Goal: Task Accomplishment & Management: Use online tool/utility

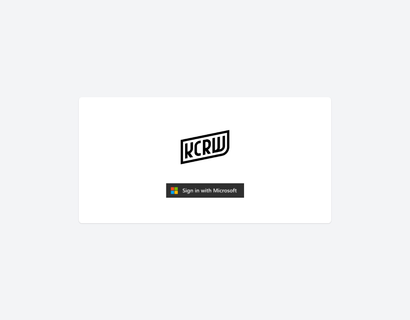
click at [209, 193] on img "submit" at bounding box center [205, 190] width 78 height 15
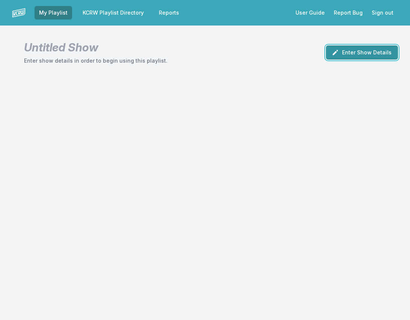
click at [359, 54] on button "Enter Show Details" at bounding box center [362, 52] width 72 height 14
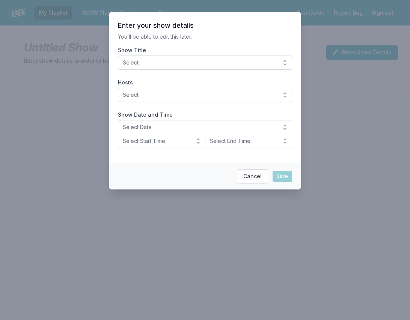
click at [207, 64] on span "Select" at bounding box center [200, 63] width 154 height 8
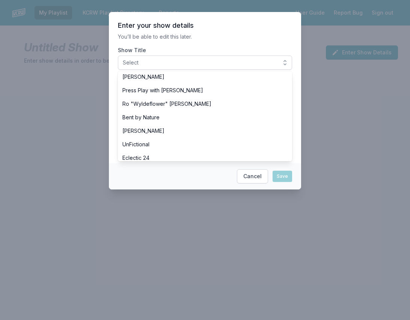
scroll to position [298, 0]
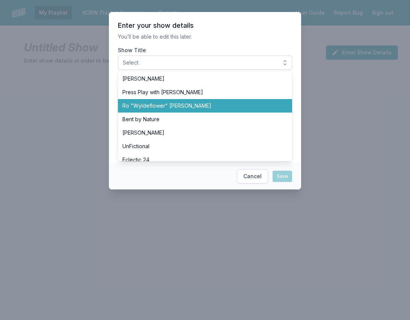
click at [176, 105] on span "Ro "Wyldeflower" Contreras" at bounding box center [200, 106] width 156 height 8
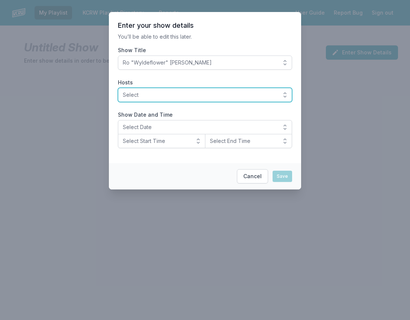
click at [142, 90] on button "Select" at bounding box center [205, 95] width 174 height 14
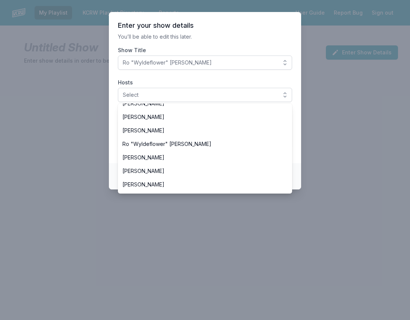
scroll to position [292, 0]
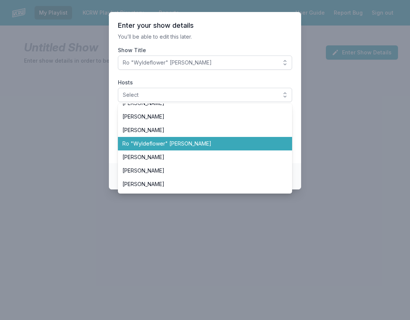
click at [154, 144] on span "Ro "Wyldeflower" Contreras" at bounding box center [200, 144] width 156 height 8
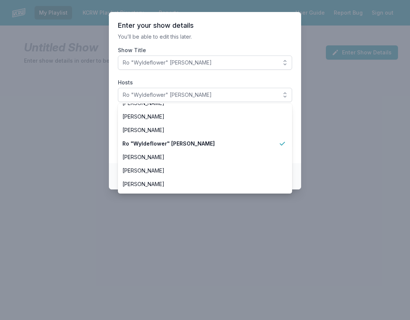
click at [113, 126] on section "Enter your show details You’ll be able to edit this later. Show Title Ro "Wylde…" at bounding box center [205, 87] width 192 height 151
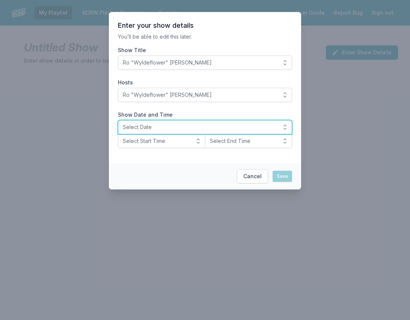
click at [156, 125] on span "Select Date" at bounding box center [200, 127] width 154 height 8
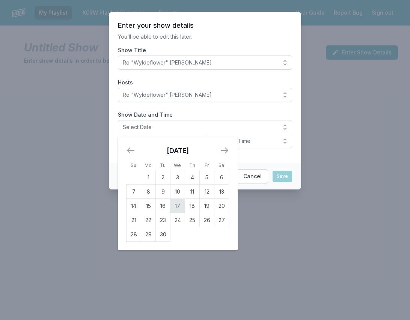
click at [177, 207] on td "17" at bounding box center [177, 206] width 15 height 14
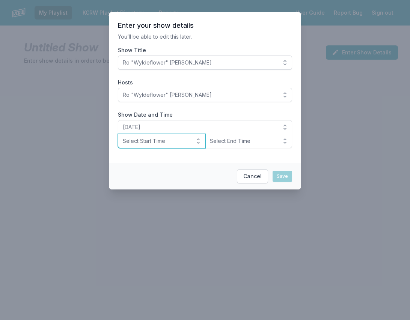
click at [140, 138] on span "Select Start Time" at bounding box center [156, 141] width 67 height 8
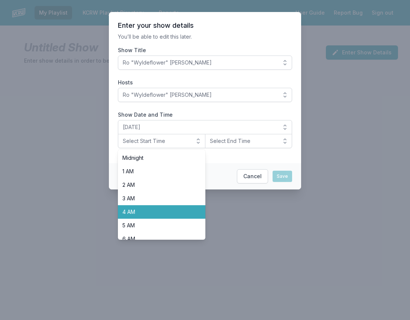
scroll to position [237, 0]
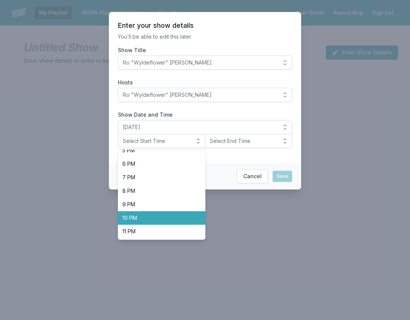
click at [141, 217] on span "10 PM" at bounding box center [156, 218] width 69 height 8
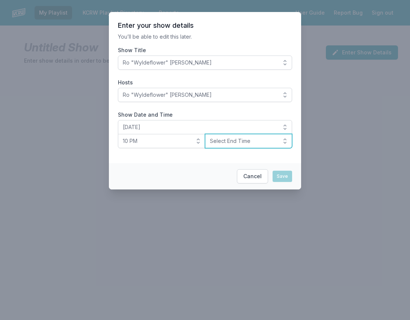
click at [223, 143] on span "Select End Time" at bounding box center [243, 141] width 67 height 8
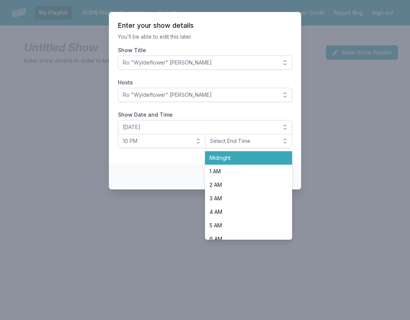
click at [227, 159] on span "Midnight" at bounding box center [243, 158] width 69 height 8
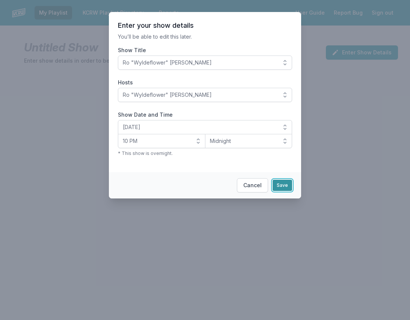
click at [284, 188] on button "Save" at bounding box center [282, 185] width 20 height 11
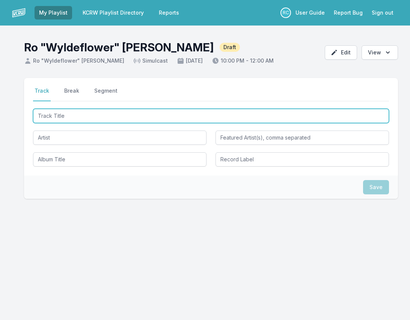
click at [367, 118] on input "Track Title" at bounding box center [211, 116] width 356 height 14
paste input "Over"
type input "Over"
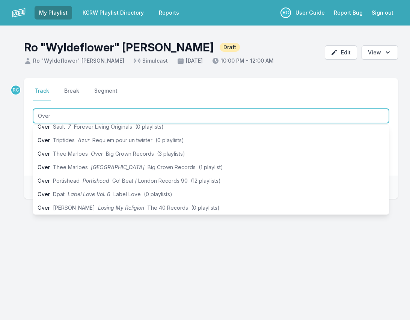
scroll to position [158, 0]
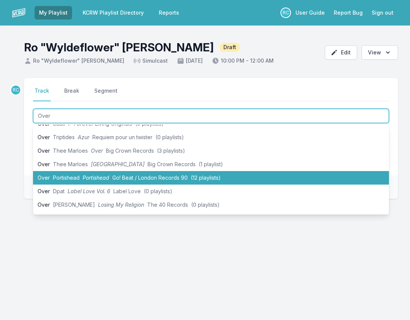
click at [96, 177] on span "Portishead" at bounding box center [96, 178] width 27 height 6
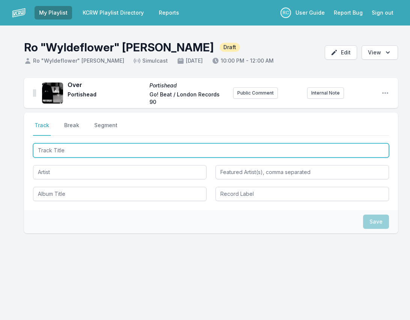
click at [354, 148] on input "Track Title" at bounding box center [211, 150] width 356 height 14
paste input "Tear Drop"
type input "Tear Drop"
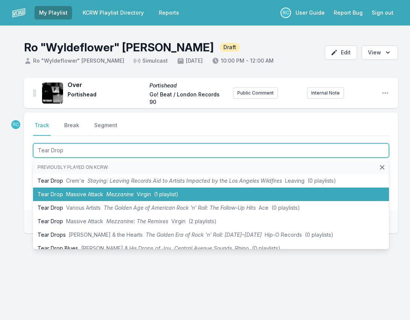
click at [66, 193] on span "Massive Attack" at bounding box center [84, 194] width 37 height 6
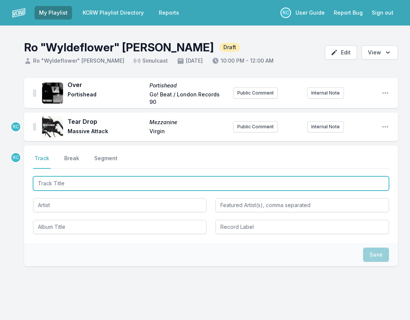
click at [51, 183] on input "Track Title" at bounding box center [211, 183] width 356 height 14
type input "Maya"
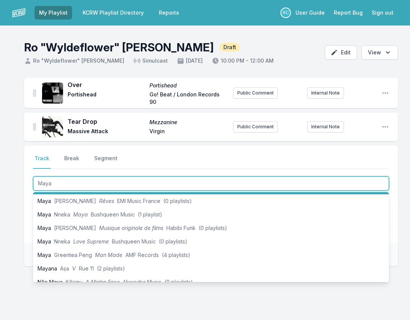
scroll to position [77, 0]
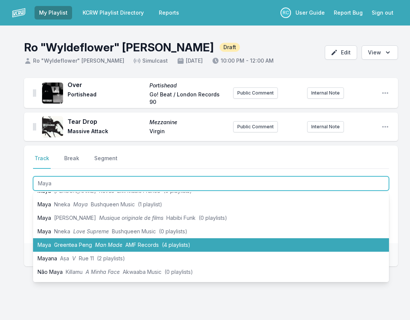
click at [100, 245] on span "Man Made" at bounding box center [108, 245] width 27 height 6
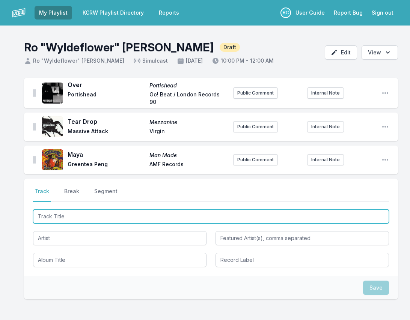
click at [342, 217] on input "Track Title" at bounding box center [211, 216] width 356 height 14
paste input "Don't Leave Too Soon"
type input "Don't Leave Too Soon"
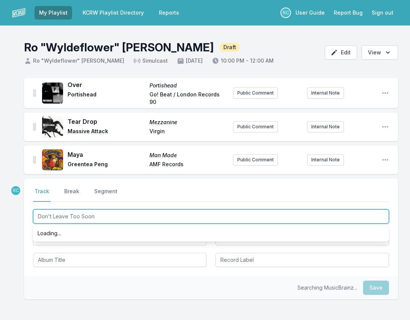
scroll to position [0, 0]
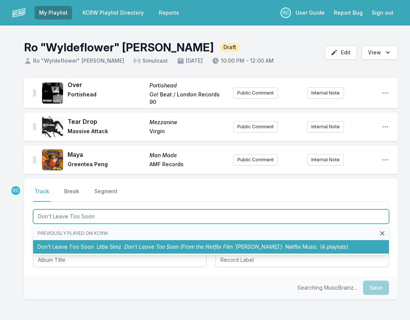
click at [127, 244] on span "Don’t Leave Too Soon (From the Netflix Film '[PERSON_NAME]')" at bounding box center [203, 247] width 158 height 6
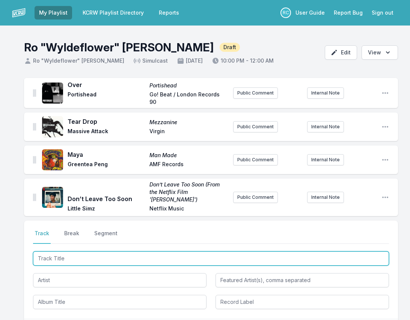
click at [357, 251] on input "Track Title" at bounding box center [211, 258] width 356 height 14
paste input "I Wish I Didn't Waste Your Time"
type input "I Wish I Didn't Waste Your Time"
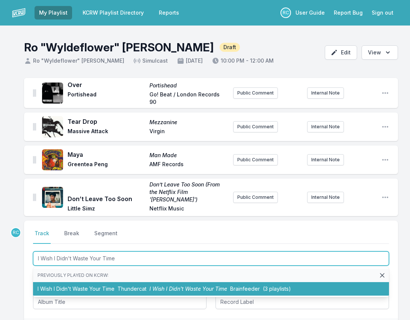
click at [121, 286] on span "Thundercat" at bounding box center [131, 289] width 29 height 6
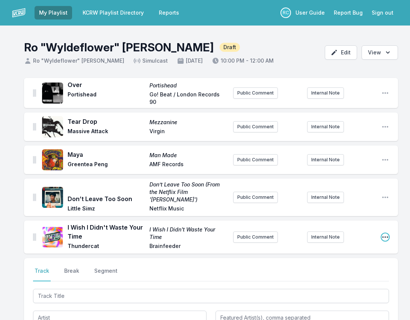
click at [383, 233] on icon "Open playlist item options" at bounding box center [385, 237] width 8 height 8
click at [349, 249] on button "Edit Track Details" at bounding box center [347, 252] width 84 height 14
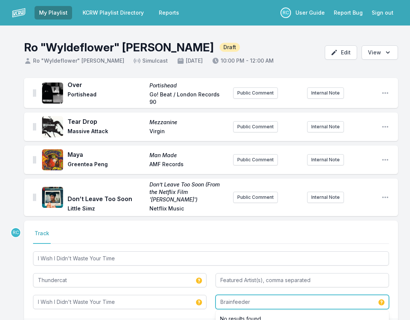
drag, startPoint x: 255, startPoint y: 295, endPoint x: 193, endPoint y: 282, distance: 63.7
click at [193, 282] on div "I Wish I Didn't Waste Your Time Thundercat I Wish I Didn't Waste Your Time Brai…" at bounding box center [211, 279] width 356 height 59
click at [402, 245] on div "Over Portishead Portishead Go! Beat / London Records 90 Public Comment Internal…" at bounding box center [205, 221] width 410 height 287
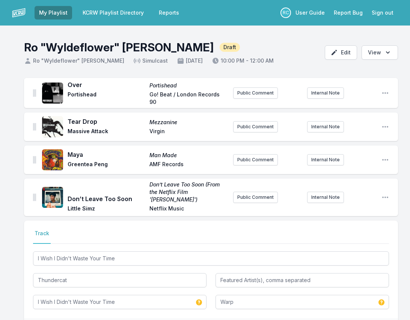
scroll to position [36, 0]
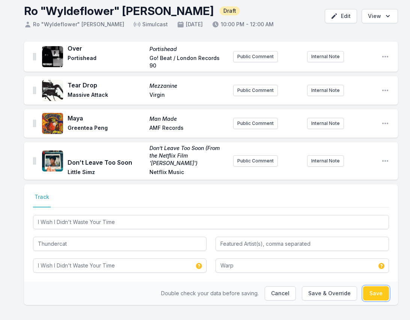
click at [383, 287] on button "Save" at bounding box center [376, 293] width 26 height 14
type input "Brainfeeder"
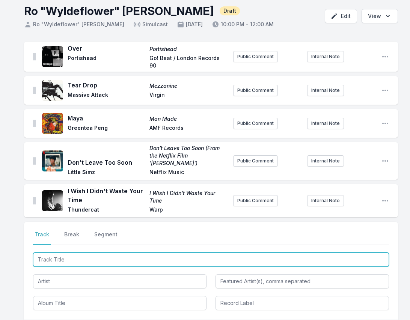
click at [353, 253] on input "Track Title" at bounding box center [211, 260] width 356 height 14
paste input "Yekatit"
type input "Yekatit"
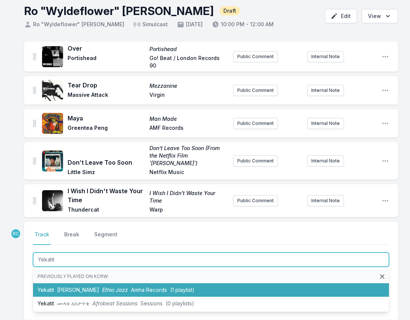
click at [102, 287] on span "Ethio Jazz" at bounding box center [115, 290] width 26 height 6
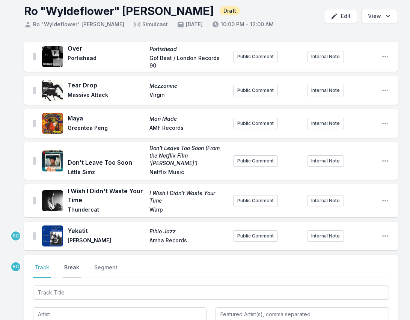
click at [71, 264] on button "Break" at bounding box center [72, 271] width 18 height 14
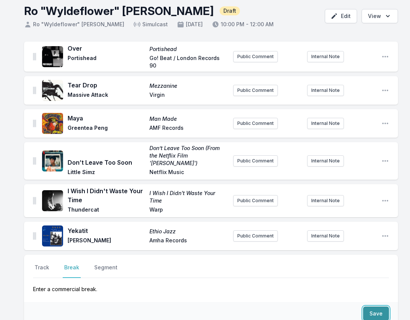
click at [374, 307] on button "Save" at bounding box center [376, 314] width 26 height 14
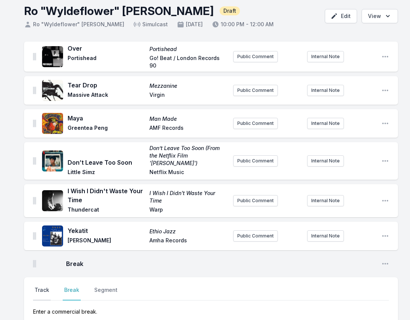
click at [40, 286] on button "Track" at bounding box center [42, 293] width 18 height 14
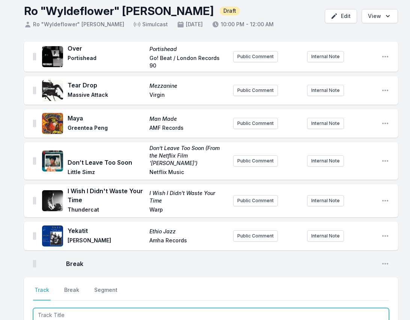
click at [198, 308] on input "Track Title" at bounding box center [211, 315] width 356 height 14
paste input "ELEPHANT IN THE ROOM"
type input "ELEPHANT IN THE ROOM"
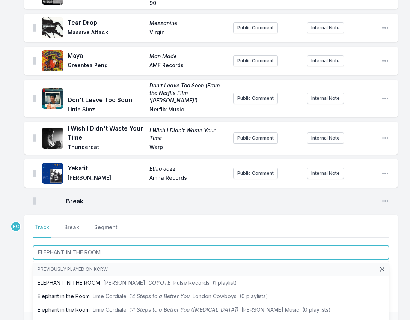
scroll to position [105, 0]
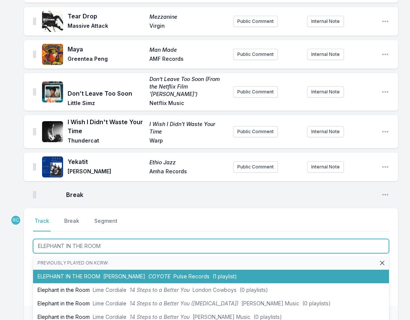
click at [117, 273] on span "[PERSON_NAME]" at bounding box center [124, 276] width 42 height 6
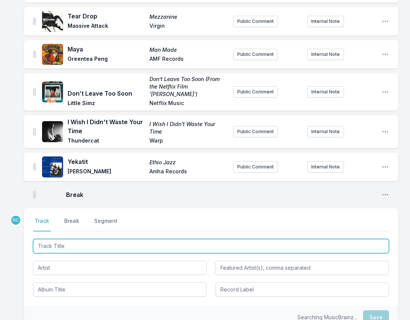
scroll to position [138, 0]
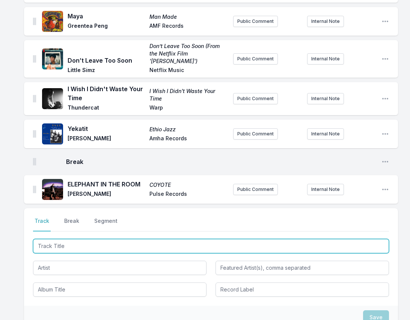
click at [333, 239] on input "Track Title" at bounding box center [211, 246] width 356 height 14
paste input "Evr Chngin Nrml"
type input "Evr Chngin Nrml"
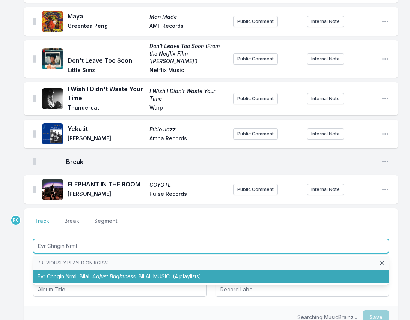
click at [69, 270] on li "Evr Chngin Nrml Bilal Adjust Brightness BILAL MUSIC (4 playlists)" at bounding box center [211, 277] width 356 height 14
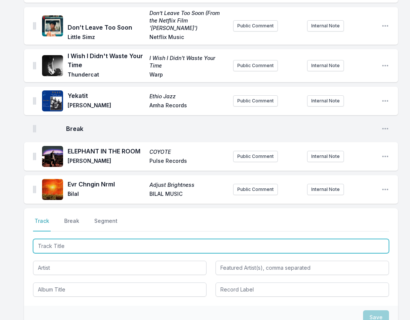
click at [372, 239] on input "Track Title" at bounding box center [211, 246] width 356 height 14
paste input "Me Estoy Cayendo"
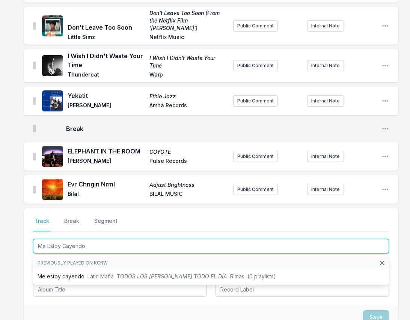
type input "Me Estoy Cayendo"
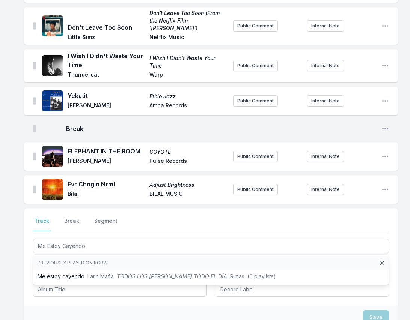
click at [64, 293] on div "Select a tab Track Break Segment Track Break Segment Me Estoy Cayendo Previousl…" at bounding box center [211, 257] width 374 height 98
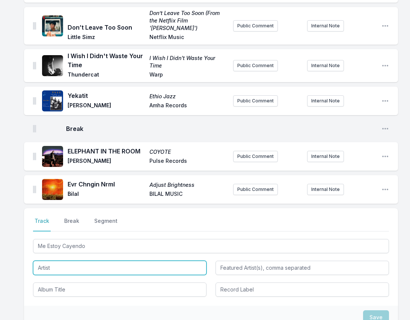
click at [50, 261] on input "Artist" at bounding box center [119, 268] width 173 height 14
paste input "[PERSON_NAME]"
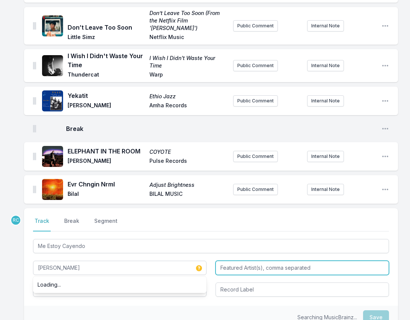
type input "[PERSON_NAME]"
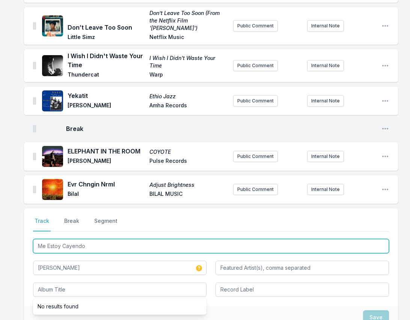
drag, startPoint x: 96, startPoint y: 239, endPoint x: 26, endPoint y: 236, distance: 70.2
click at [26, 236] on div "Select a tab Track Break Segment Track Break Segment Me Estoy Cayendo [PERSON_N…" at bounding box center [211, 257] width 374 height 98
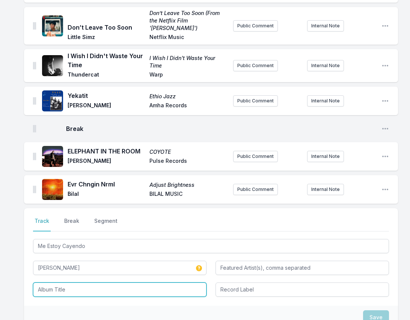
click at [75, 283] on input "Album Title" at bounding box center [119, 290] width 173 height 14
paste input "Me Estoy Cayendo"
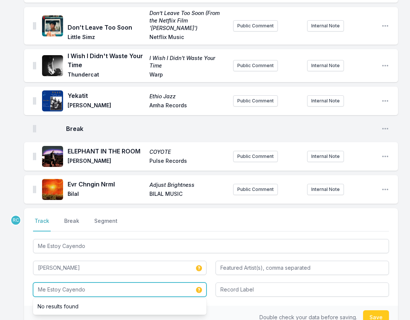
type input "Me Estoy Cayendo"
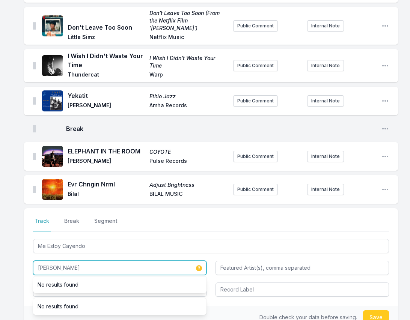
drag, startPoint x: 75, startPoint y: 260, endPoint x: 7, endPoint y: 238, distance: 71.8
click at [7, 238] on div "Over Portishead Portishead Go! Beat / London Records 90 Public Comment Internal…" at bounding box center [205, 154] width 410 height 495
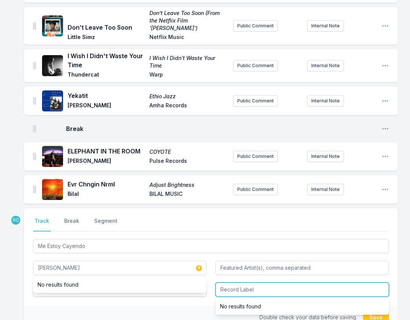
click at [251, 283] on input "Record Label" at bounding box center [301, 290] width 173 height 14
paste input "[PERSON_NAME]"
type input "[PERSON_NAME]"
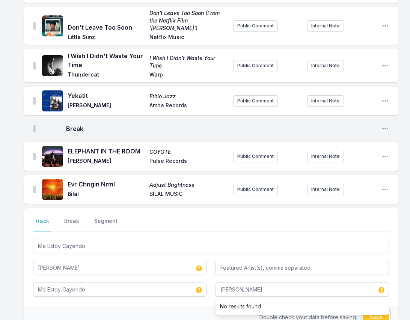
click at [381, 310] on button "Save" at bounding box center [376, 317] width 26 height 14
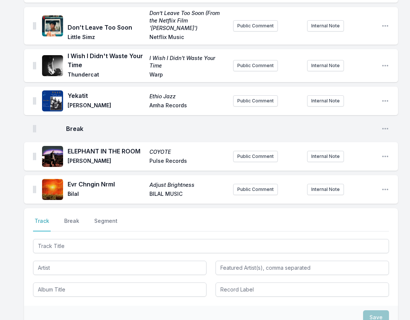
scroll to position [205, 0]
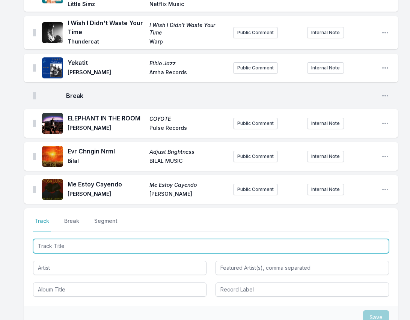
click at [341, 240] on input "Track Title" at bounding box center [211, 246] width 356 height 14
paste input "Strange World (feat. [PERSON_NAME])"
drag, startPoint x: 124, startPoint y: 237, endPoint x: 75, endPoint y: 237, distance: 49.2
click at [75, 239] on input "Strange World (feat. [PERSON_NAME])" at bounding box center [211, 246] width 356 height 14
type input "Strange World"
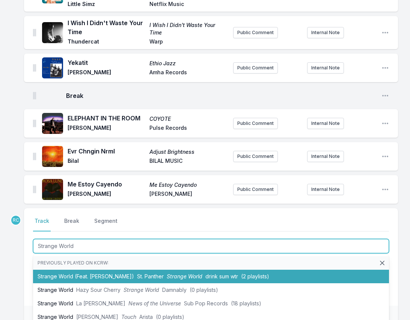
click at [78, 270] on li "Strange World (Feat. [PERSON_NAME]) St. Panther Strange World drink sum wtr (2 …" at bounding box center [211, 277] width 356 height 14
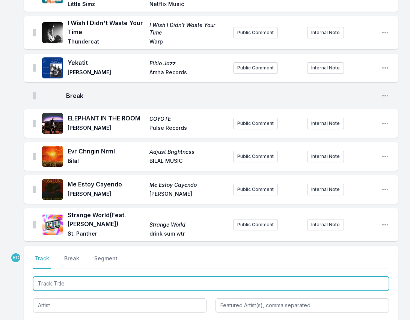
scroll to position [242, 0]
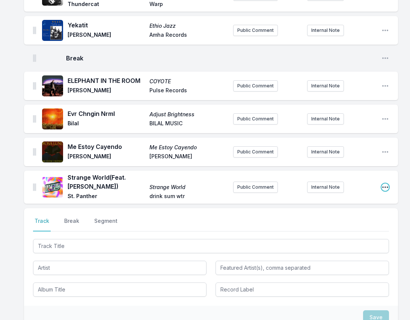
click at [385, 184] on icon "Open playlist item options" at bounding box center [385, 188] width 8 height 8
click at [356, 196] on button "Edit Track Details" at bounding box center [347, 203] width 84 height 14
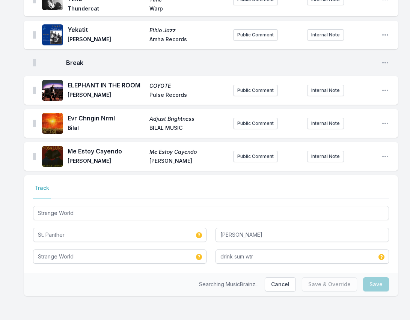
scroll to position [229, 0]
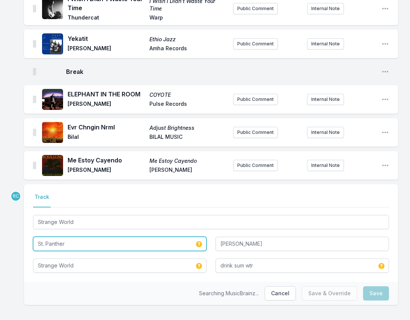
click at [91, 237] on input "St. Panther" at bounding box center [119, 244] width 173 height 14
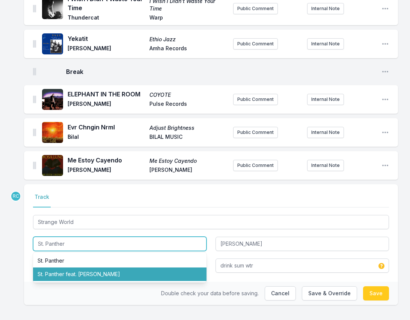
click at [78, 268] on li "St. Panther feat. [PERSON_NAME]" at bounding box center [119, 275] width 173 height 14
type input "St. Panther"
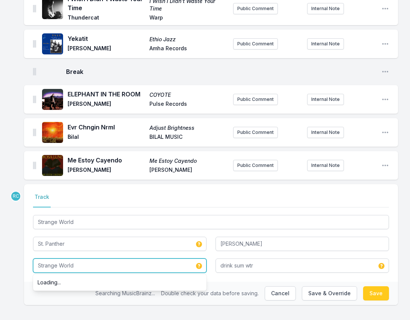
click at [83, 259] on input "Strange World" at bounding box center [119, 266] width 173 height 14
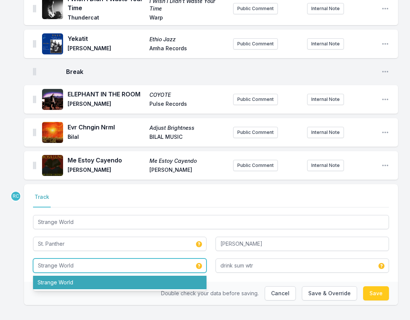
click at [74, 276] on li "Strange World" at bounding box center [119, 283] width 173 height 14
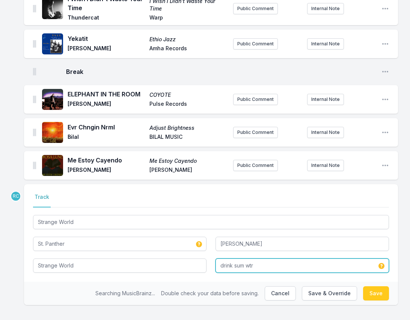
type input "Strange World"
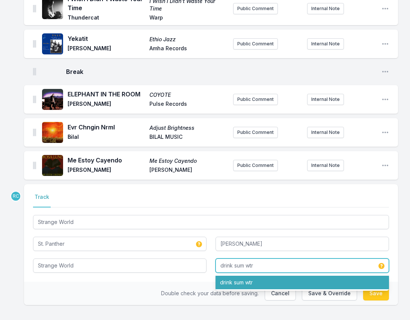
click at [244, 276] on li "drink sum wtr" at bounding box center [301, 283] width 173 height 14
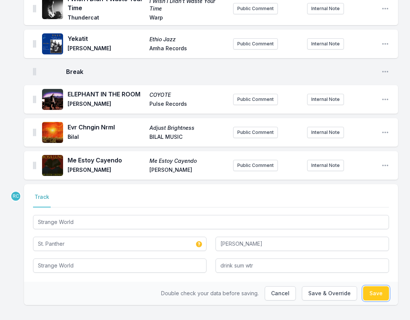
click at [377, 286] on button "Save" at bounding box center [376, 293] width 26 height 14
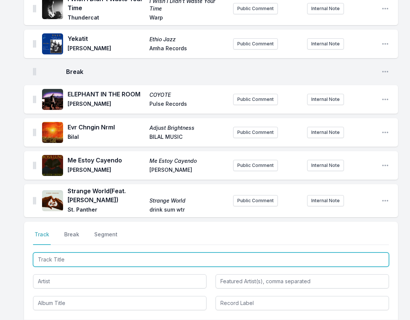
click at [382, 253] on input "Track Title" at bounding box center [211, 260] width 356 height 14
click at [379, 253] on input "Track Title" at bounding box center [211, 260] width 356 height 14
click at [372, 253] on input "Track Title" at bounding box center [211, 260] width 356 height 14
paste input "Falador Passa Mal"
type input "Falador Passa Mal"
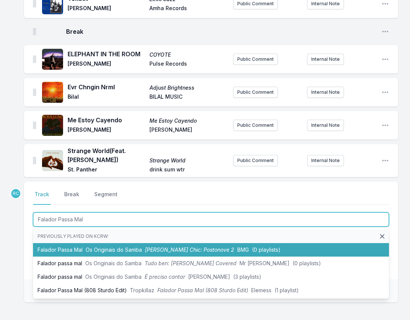
scroll to position [273, 0]
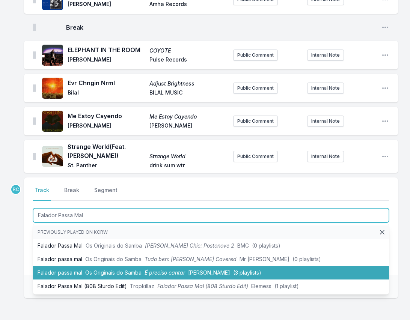
click at [97, 269] on span "Os Originais do Samba" at bounding box center [113, 272] width 56 height 6
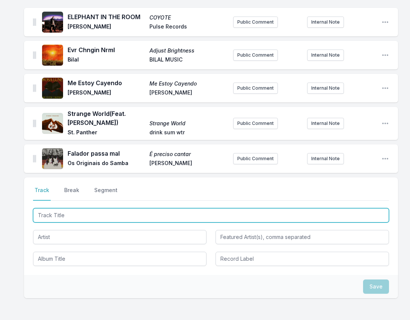
click at [333, 208] on input "Track Title" at bounding box center [211, 215] width 356 height 14
paste input "[GEOGRAPHIC_DATA]"
type input "[GEOGRAPHIC_DATA]"
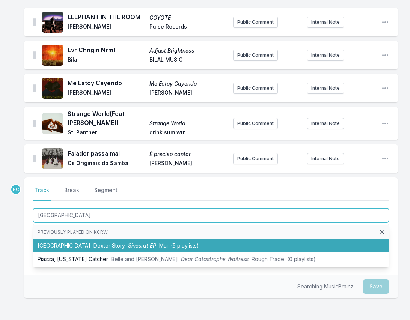
click at [128, 242] on span "Sinesrat EP" at bounding box center [142, 245] width 28 height 6
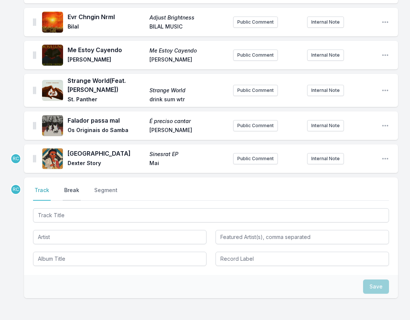
click at [66, 187] on button "Break" at bounding box center [72, 194] width 18 height 14
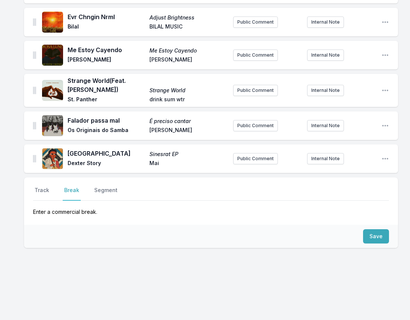
scroll to position [330, 0]
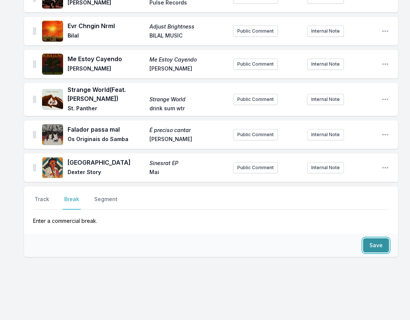
click at [374, 238] on button "Save" at bounding box center [376, 245] width 26 height 14
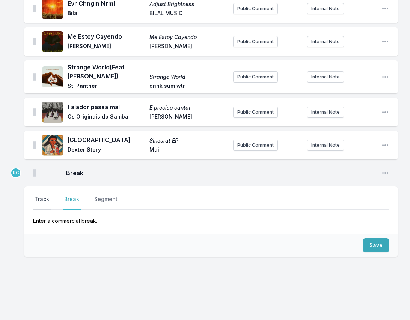
click at [43, 196] on button "Track" at bounding box center [42, 203] width 18 height 14
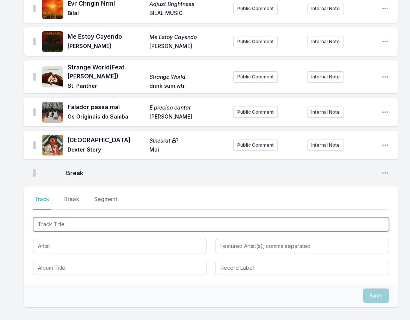
click at [355, 217] on input "Track Title" at bounding box center [211, 224] width 356 height 14
paste input "Ambulance"
type input "Ambulance"
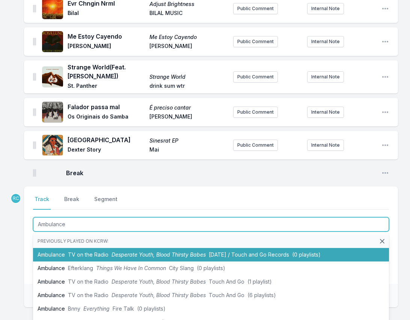
click at [83, 251] on span "TV on the Radio" at bounding box center [88, 254] width 41 height 6
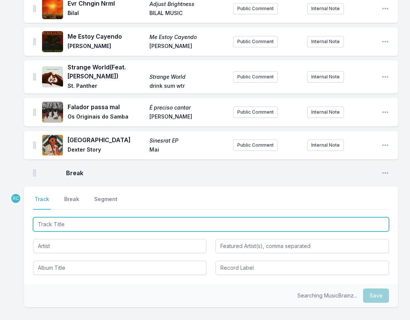
scroll to position [387, 0]
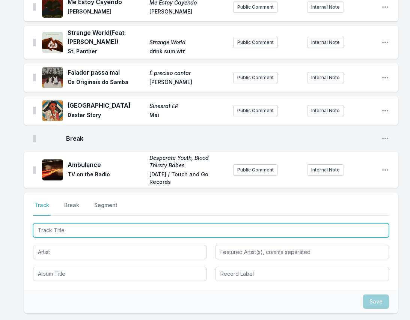
click at [355, 223] on input "Track Title" at bounding box center [211, 230] width 356 height 14
type input "Daisy"
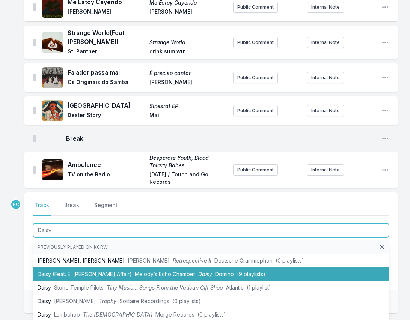
click at [135, 271] on span "Melody’s Echo Chamber" at bounding box center [165, 274] width 60 height 6
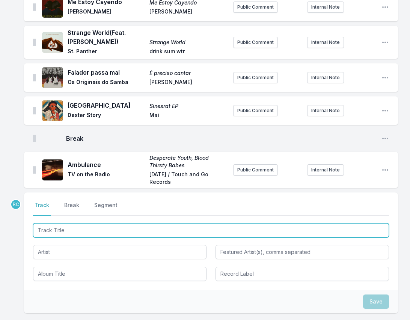
scroll to position [424, 0]
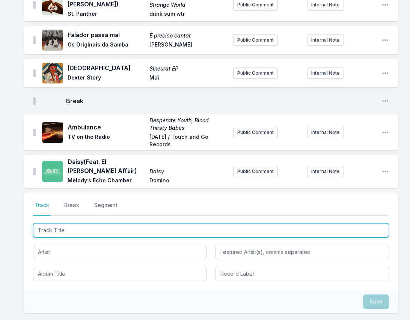
click at [354, 223] on input "Track Title" at bounding box center [211, 230] width 356 height 14
paste input "Passarinha"
type input "Passarinha"
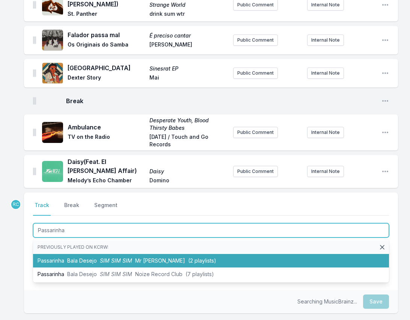
click at [88, 257] on span "Bala Desejo" at bounding box center [82, 260] width 30 height 6
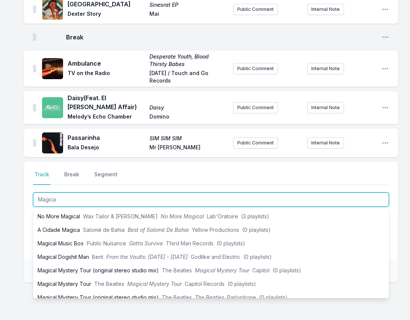
scroll to position [498, 0]
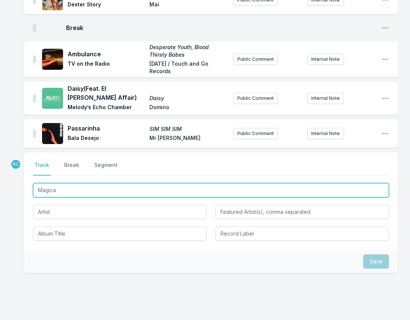
paste input "́"
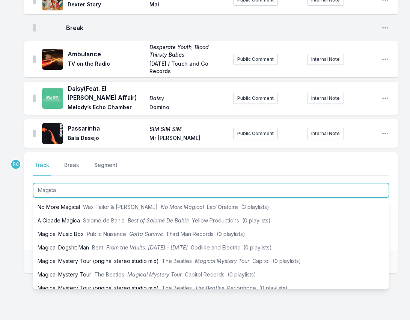
scroll to position [0, 0]
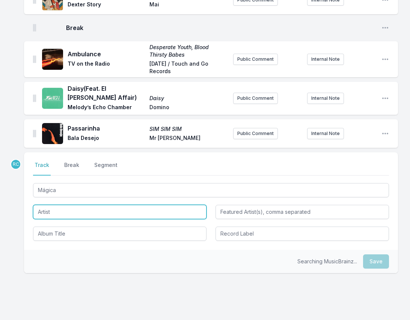
click at [107, 205] on input "Artist" at bounding box center [119, 212] width 173 height 14
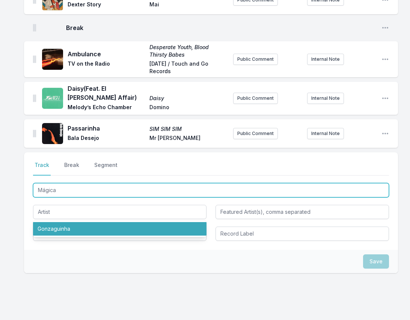
click at [100, 183] on input "Mágica" at bounding box center [211, 190] width 356 height 14
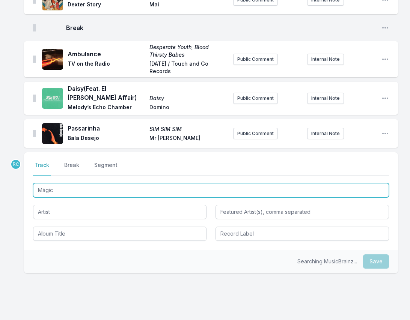
type input "Mágica"
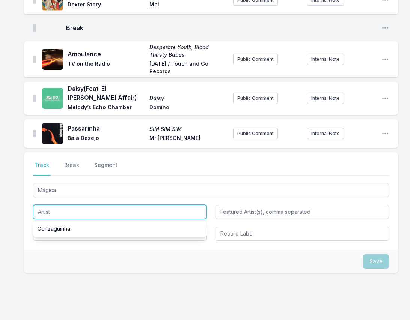
click at [52, 205] on input "Artist" at bounding box center [119, 212] width 173 height 14
paste input "El [PERSON_NAME] Affair"
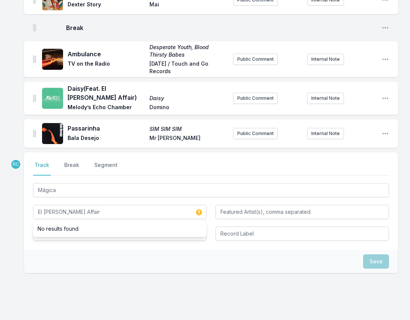
type input "El [PERSON_NAME] Affair"
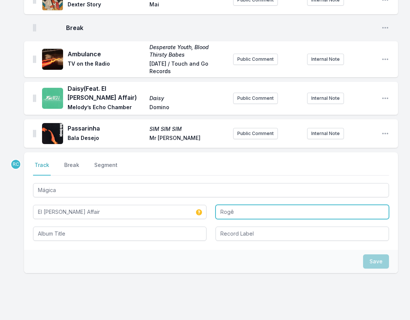
type input "Rogê"
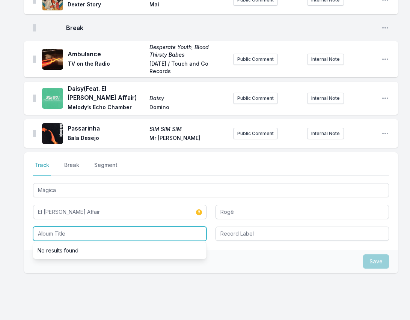
paste input "24 Hour Sports"
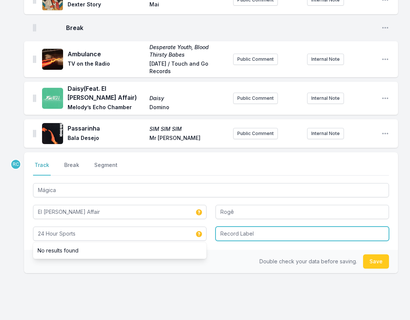
type input "24 Hour Sports"
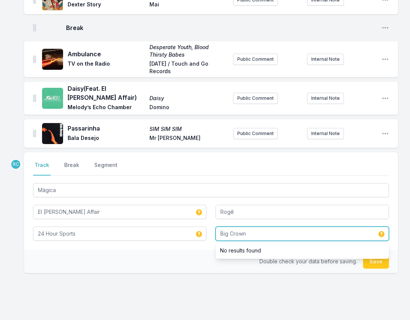
type input "Big Crown"
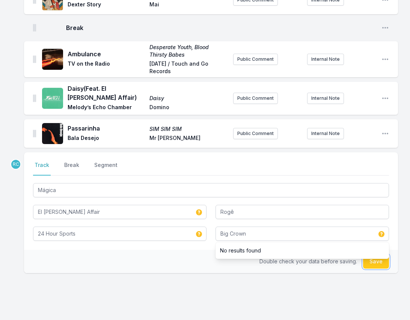
click at [376, 254] on button "Save" at bounding box center [376, 261] width 26 height 14
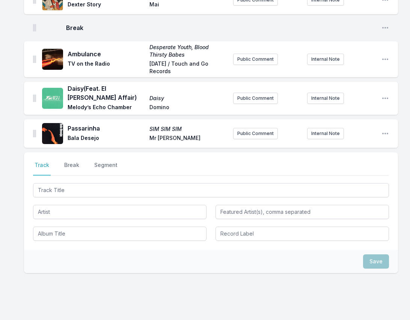
scroll to position [531, 0]
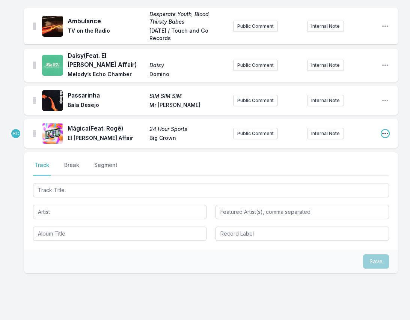
click at [387, 130] on icon "Open playlist item options" at bounding box center [385, 134] width 8 height 8
click at [360, 142] on button "Edit Track Details" at bounding box center [347, 149] width 84 height 14
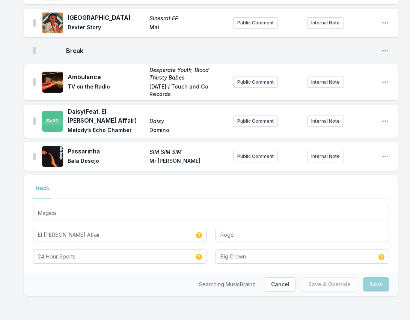
scroll to position [460, 0]
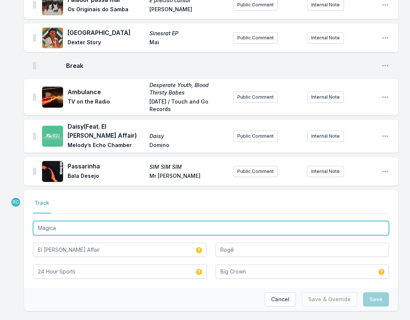
click at [46, 221] on input "Mágica" at bounding box center [211, 228] width 356 height 14
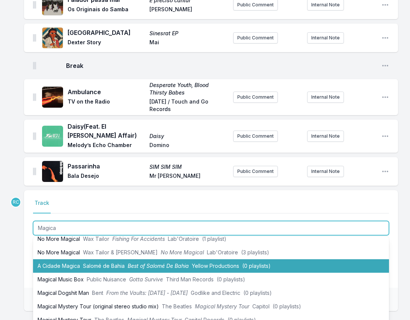
scroll to position [197, 0]
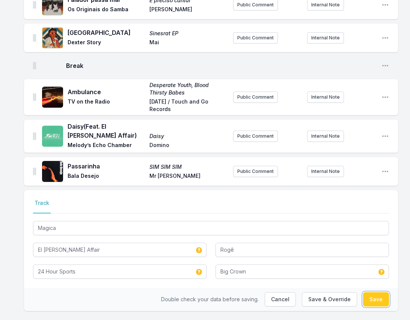
click at [370, 292] on button "Save" at bounding box center [376, 299] width 26 height 14
type input "Mágica"
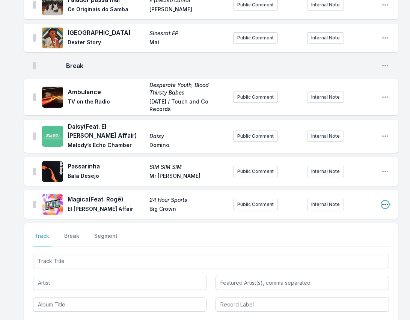
click at [385, 201] on icon "Open playlist item options" at bounding box center [385, 205] width 8 height 8
click at [367, 213] on button "Edit Track Details" at bounding box center [347, 220] width 84 height 14
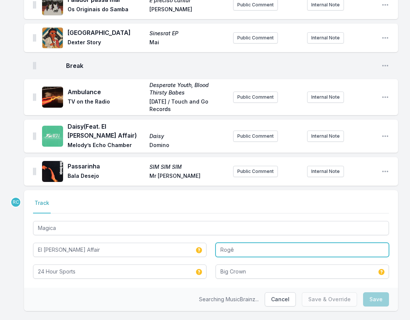
click at [237, 243] on input "Rogê" at bounding box center [301, 250] width 173 height 14
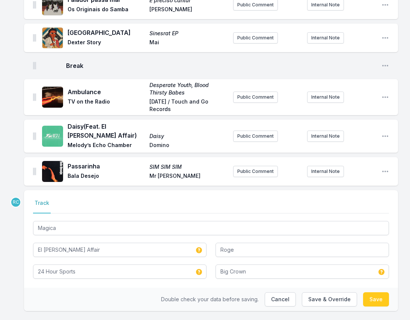
click at [379, 292] on button "Save" at bounding box center [376, 299] width 26 height 14
type input "Rogê"
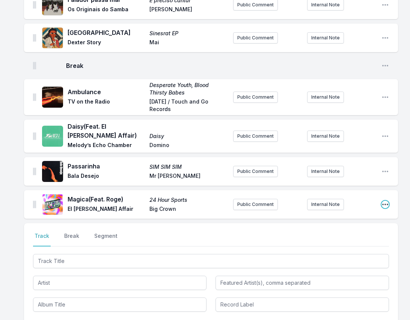
click at [385, 201] on icon "Open playlist item options" at bounding box center [385, 205] width 8 height 8
click at [332, 213] on button "Edit Track Details" at bounding box center [347, 220] width 84 height 14
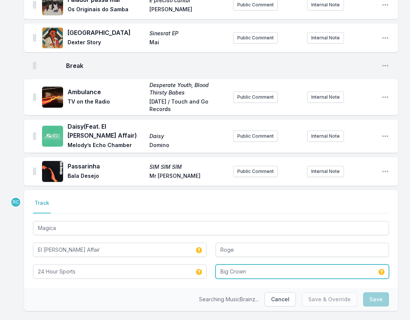
click at [252, 265] on input "Big Crown" at bounding box center [301, 272] width 173 height 14
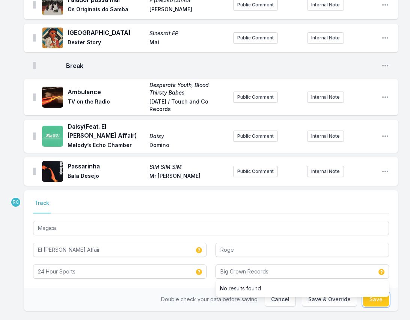
click at [385, 292] on button "Save" at bounding box center [376, 299] width 26 height 14
type input "Big Crown"
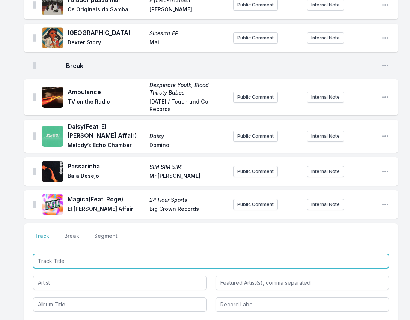
click at [68, 254] on input "Track Title" at bounding box center [211, 261] width 356 height 14
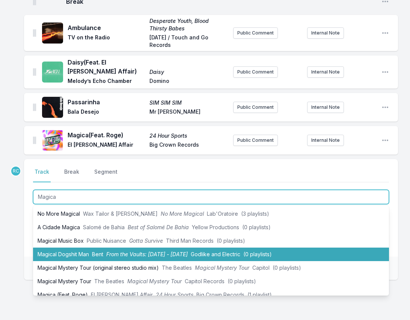
scroll to position [527, 0]
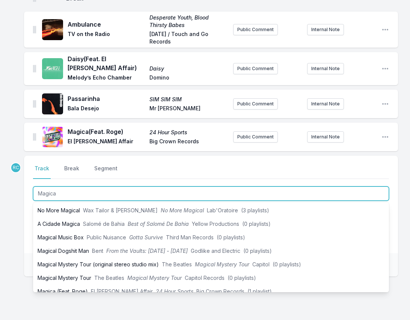
click at [45, 187] on input "Magica" at bounding box center [211, 194] width 356 height 14
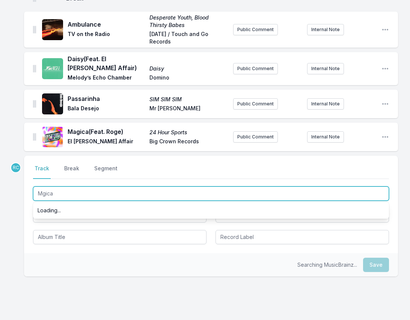
scroll to position [0, 0]
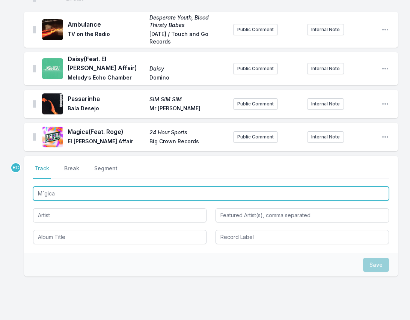
type input "Mágica"
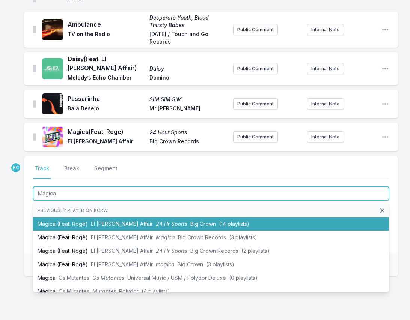
click at [69, 217] on li "Mágica (Feat. Rogê) El [PERSON_NAME] Affair 24 Hr Sports Big Crown (14 playlist…" at bounding box center [211, 224] width 356 height 14
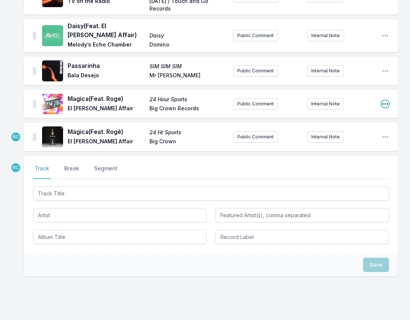
click at [386, 100] on icon "Open playlist item options" at bounding box center [385, 104] width 8 height 8
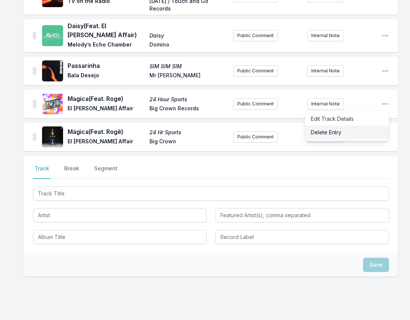
click at [354, 126] on button "Delete Entry" at bounding box center [347, 133] width 84 height 14
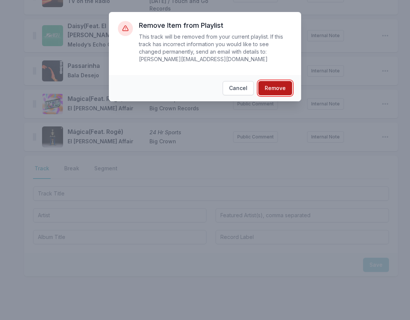
click at [278, 85] on button "Remove" at bounding box center [275, 88] width 34 height 14
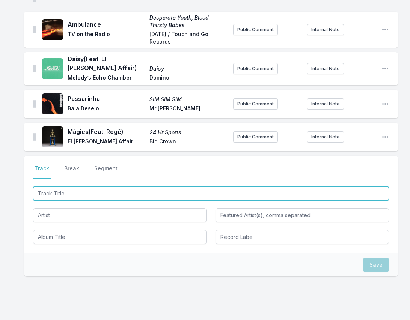
click at [354, 187] on input "Track Title" at bounding box center [211, 194] width 356 height 14
paste input "I'd Be Lost"
type input "I'd Be Lost"
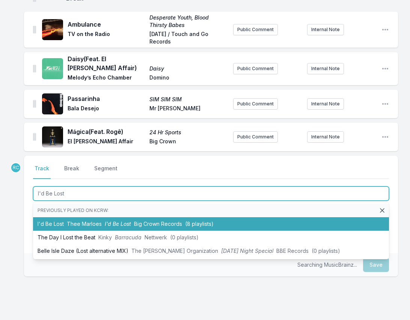
click at [156, 221] on span "Big Crown Records" at bounding box center [158, 224] width 48 height 6
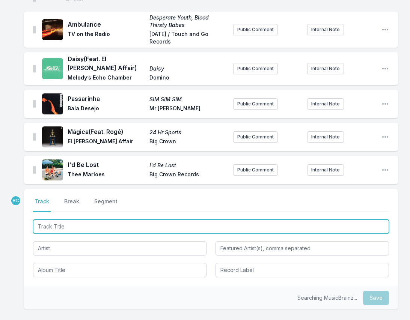
scroll to position [560, 0]
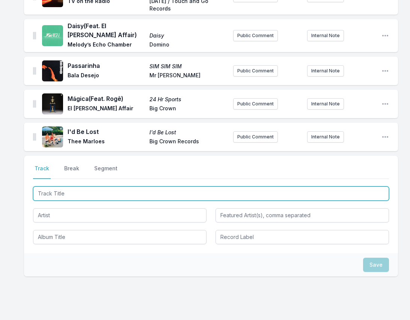
click at [338, 187] on input "Track Title" at bounding box center [211, 194] width 356 height 14
paste input "Get It Over"
type input "Get It Over"
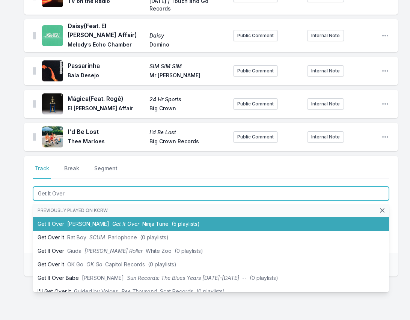
click at [142, 221] on span "Ninja Tune" at bounding box center [155, 224] width 26 height 6
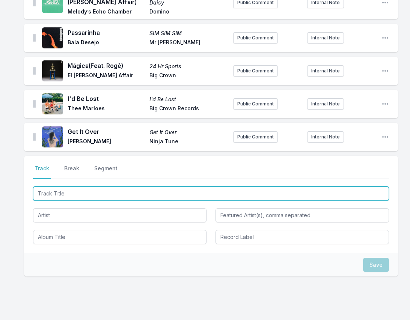
click at [372, 187] on input "Track Title" at bounding box center [211, 194] width 356 height 14
paste input "Check The Rhime"
type input "Check The Rhime"
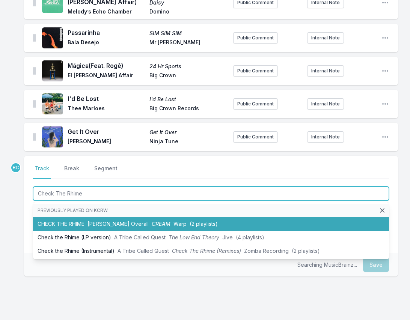
click at [293, 217] on li "CHECK THE RHIME [PERSON_NAME] Overall CREAM Warp (2 playlists)" at bounding box center [211, 224] width 356 height 14
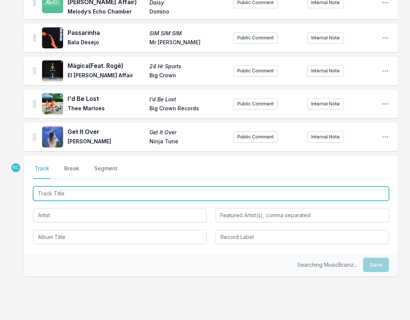
scroll to position [626, 0]
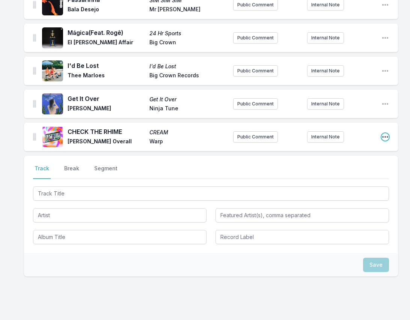
click at [385, 136] on icon "Open playlist item options" at bounding box center [385, 137] width 6 height 2
click at [358, 145] on button "Edit Track Details" at bounding box center [347, 152] width 84 height 14
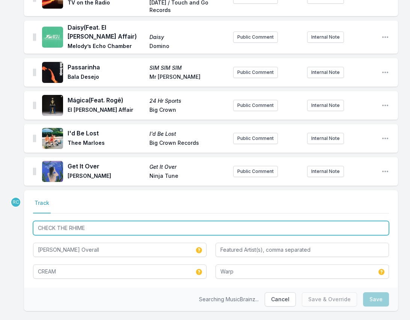
click at [99, 221] on input "CHECK THE RHIME" at bounding box center [211, 228] width 356 height 14
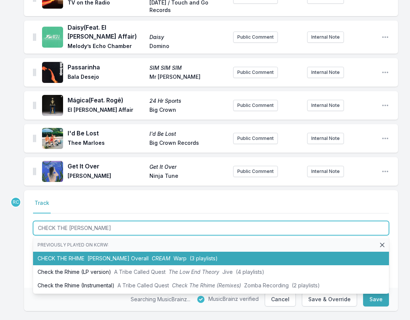
click at [92, 255] on span "[PERSON_NAME] Overall" at bounding box center [117, 258] width 61 height 6
type input "CHECK THE RHIME"
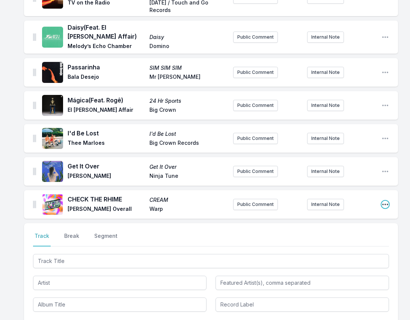
click at [387, 204] on icon "Open playlist item options" at bounding box center [385, 205] width 6 height 2
click at [343, 213] on button "Edit Track Details" at bounding box center [347, 220] width 84 height 14
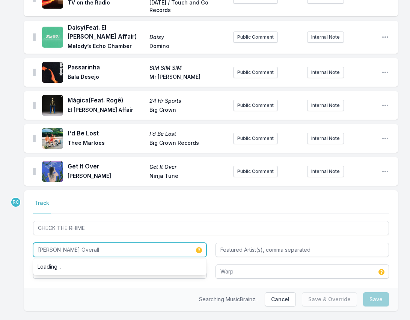
click at [83, 243] on input "[PERSON_NAME] Overall" at bounding box center [119, 250] width 173 height 14
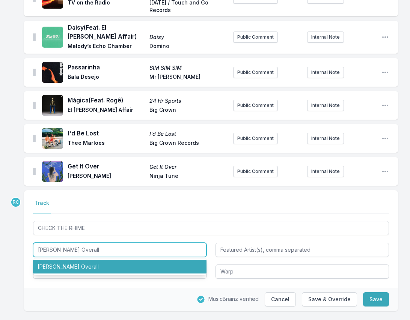
click at [75, 260] on li "[PERSON_NAME] Overall" at bounding box center [119, 267] width 173 height 14
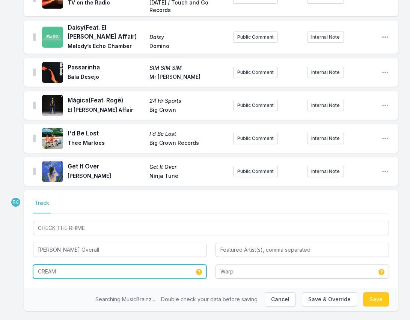
click at [71, 265] on input "CREAM" at bounding box center [119, 272] width 173 height 14
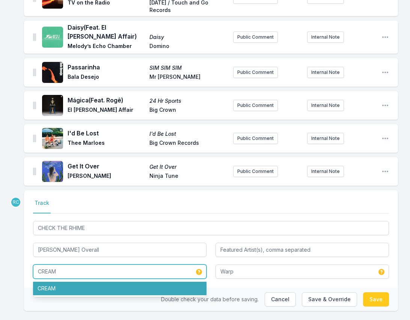
click at [66, 282] on li "CREAM" at bounding box center [119, 289] width 173 height 14
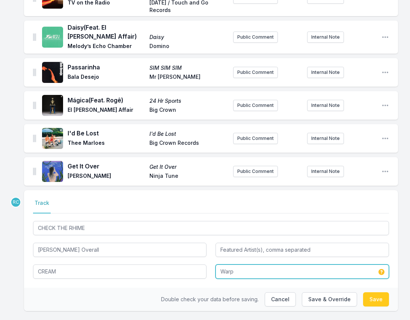
click at [256, 265] on input "Warp" at bounding box center [301, 272] width 173 height 14
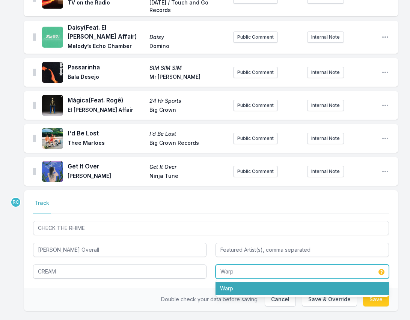
click at [250, 282] on li "Warp" at bounding box center [301, 289] width 173 height 14
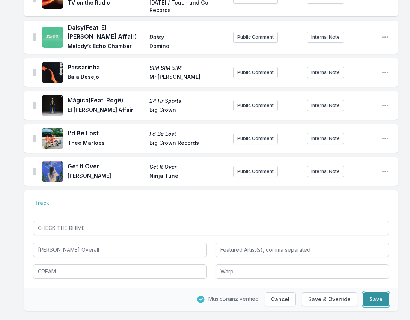
click at [377, 292] on button "Save" at bounding box center [376, 299] width 26 height 14
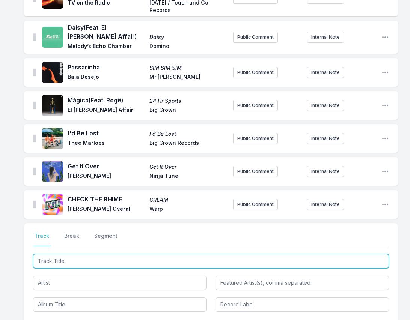
click at [351, 254] on input "Track Title" at bounding box center [211, 261] width 356 height 14
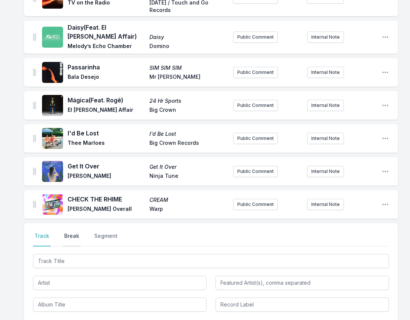
click at [72, 232] on button "Break" at bounding box center [72, 239] width 18 height 14
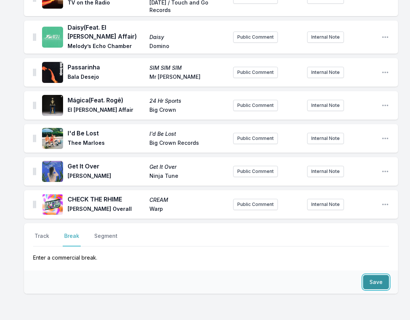
click at [380, 275] on button "Save" at bounding box center [376, 282] width 26 height 14
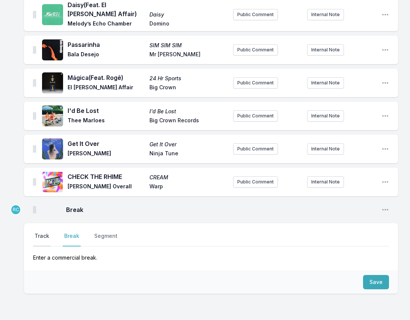
click at [38, 232] on button "Track" at bounding box center [42, 239] width 18 height 14
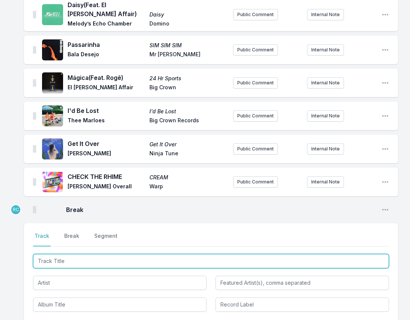
click at [47, 254] on input "Track Title" at bounding box center [211, 261] width 356 height 14
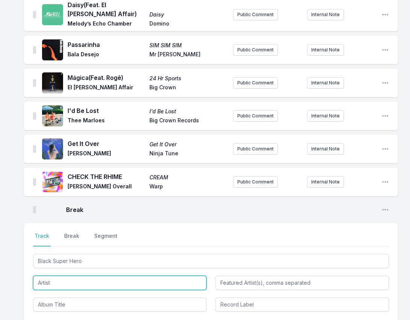
click at [47, 276] on input "Artist" at bounding box center [119, 283] width 173 height 14
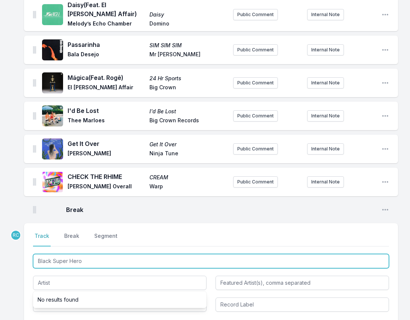
click at [74, 254] on input "Black Super Hero" at bounding box center [211, 261] width 356 height 14
type input "Black Superhero"
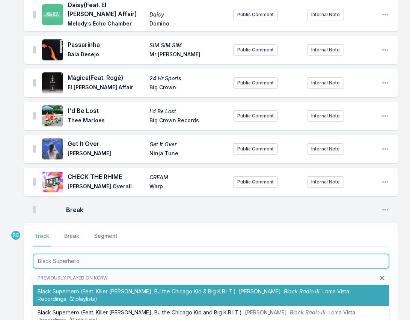
click at [89, 285] on li "Black Superhero (Feat. Killer [PERSON_NAME], BJ the Chicago Kid & Big K.R.I.T.)…" at bounding box center [211, 295] width 356 height 21
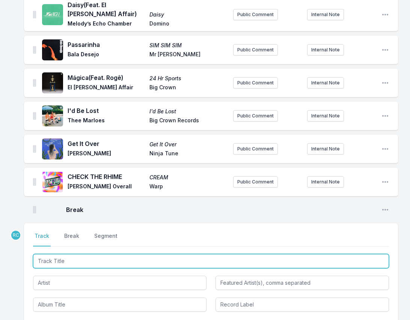
scroll to position [628, 0]
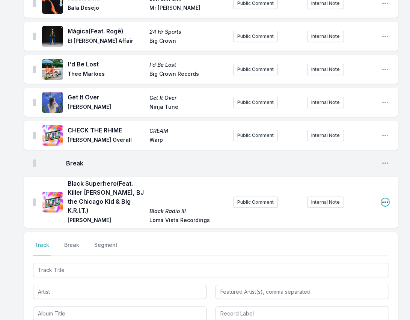
click at [383, 199] on icon "Open playlist item options" at bounding box center [385, 203] width 8 height 8
click at [357, 211] on button "Edit Track Details" at bounding box center [347, 218] width 84 height 14
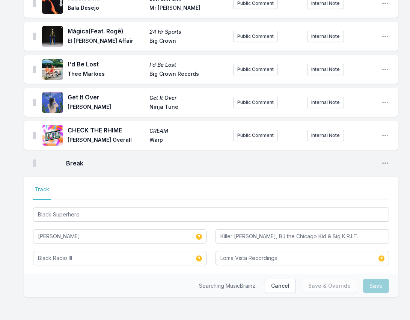
scroll to position [614, 0]
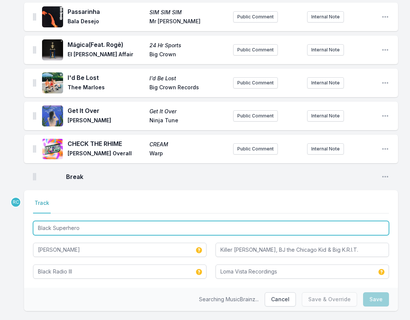
click at [92, 221] on input "Black Superhero" at bounding box center [211, 228] width 356 height 14
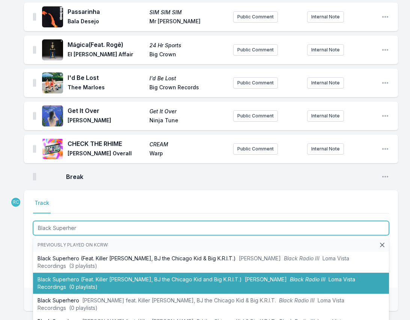
click at [80, 273] on li "Black Superhero (Feat. Killer [PERSON_NAME], BJ the Chicago Kid and Big K.R.I.T…" at bounding box center [211, 283] width 356 height 21
type input "Black Superhero"
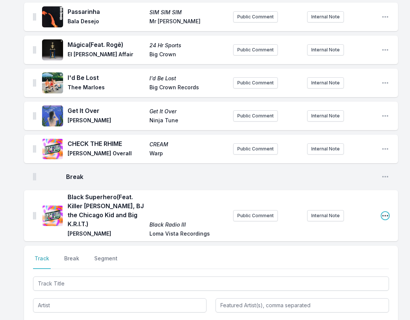
click at [382, 212] on icon "Open playlist item options" at bounding box center [385, 216] width 8 height 8
click at [345, 224] on button "Edit Track Details" at bounding box center [347, 231] width 84 height 14
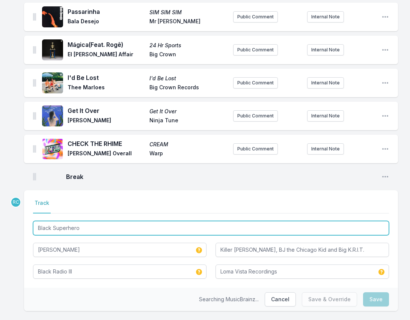
click at [101, 221] on input "Black Superhero" at bounding box center [211, 228] width 356 height 14
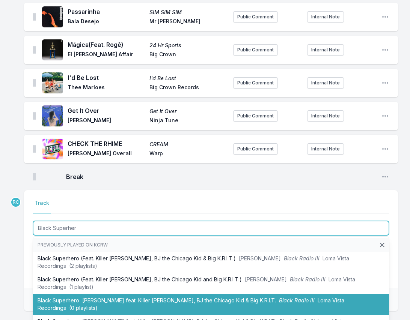
click at [87, 297] on span "[PERSON_NAME] feat. Killer [PERSON_NAME], BJ the Chicago Kid & Big K.R.I.T." at bounding box center [179, 300] width 194 height 6
type input "Black Superhero"
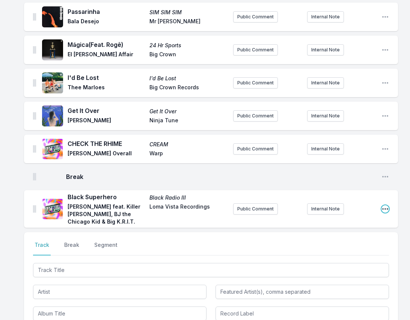
click at [385, 205] on icon "Open playlist item options" at bounding box center [385, 209] width 8 height 8
click at [354, 217] on button "Edit Track Details" at bounding box center [347, 224] width 84 height 14
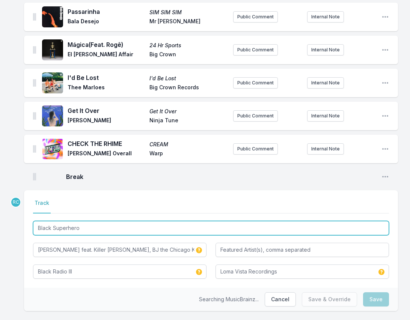
click at [93, 221] on input "Black Superhero" at bounding box center [211, 228] width 356 height 14
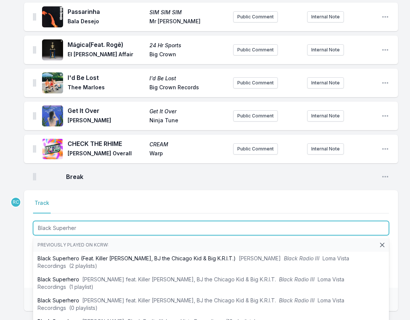
type input "Black Superhero"
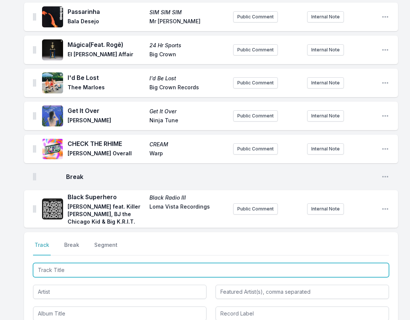
click at [350, 263] on input "Track Title" at bounding box center [211, 270] width 356 height 14
paste input "When This Is Over"
type input "When This Is Over"
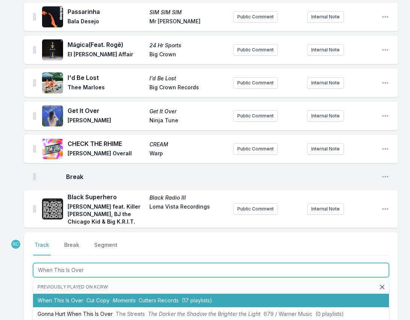
click at [105, 297] on span "Cut Copy" at bounding box center [97, 300] width 23 height 6
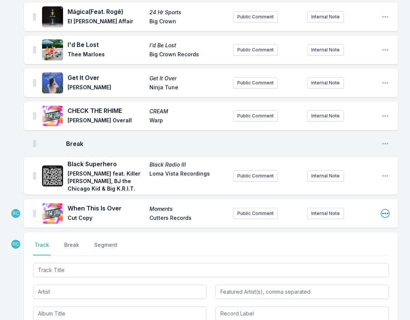
click at [386, 210] on icon "Open playlist item options" at bounding box center [385, 214] width 8 height 8
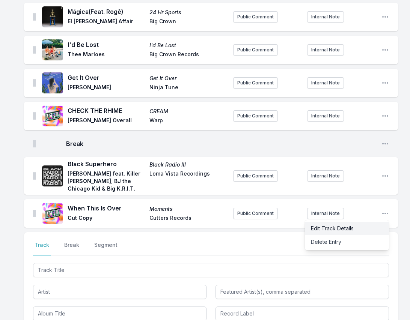
click at [340, 222] on button "Edit Track Details" at bounding box center [347, 229] width 84 height 14
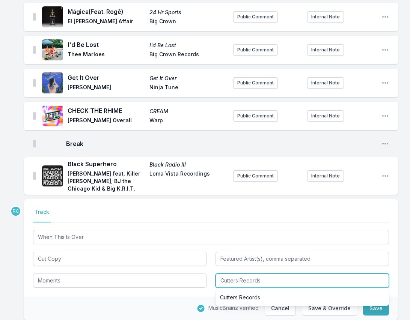
drag, startPoint x: 265, startPoint y: 266, endPoint x: 239, endPoint y: 265, distance: 26.3
click at [239, 274] on input "Cutters Records" at bounding box center [301, 281] width 173 height 14
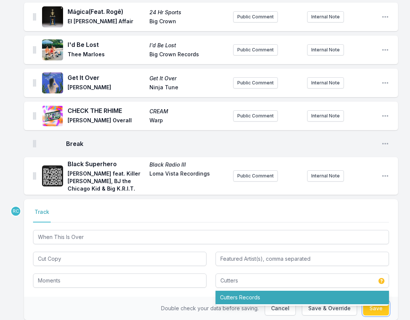
click at [379, 301] on button "Save" at bounding box center [376, 308] width 26 height 14
type input "Cutters Records"
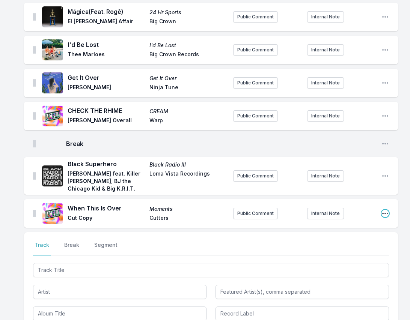
click at [384, 210] on icon "Open playlist item options" at bounding box center [385, 214] width 8 height 8
click at [365, 222] on button "Edit Track Details" at bounding box center [347, 229] width 84 height 14
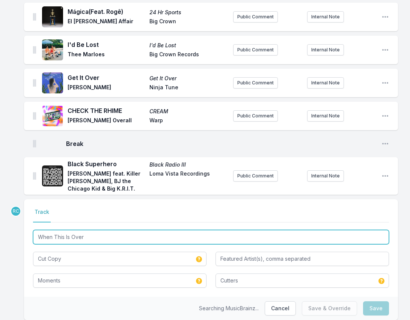
click at [113, 230] on input "When This Is Over" at bounding box center [211, 237] width 356 height 14
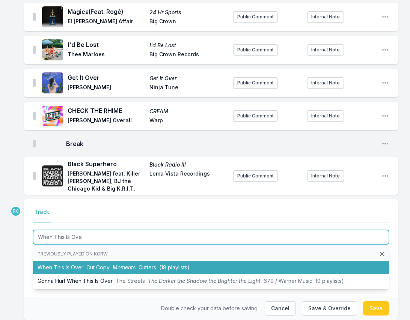
click at [79, 261] on li "When This Is Over Cut Copy Moments Cutters (18 playlists)" at bounding box center [211, 268] width 356 height 14
type input "When This Is Over"
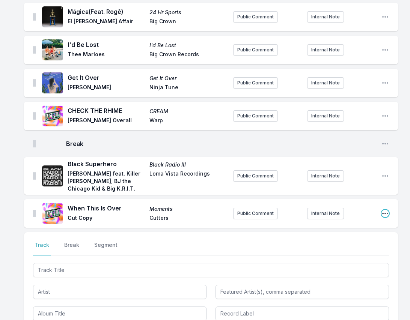
click at [386, 210] on icon "Open playlist item options" at bounding box center [385, 214] width 8 height 8
click at [348, 222] on button "Edit Track Details" at bounding box center [347, 229] width 84 height 14
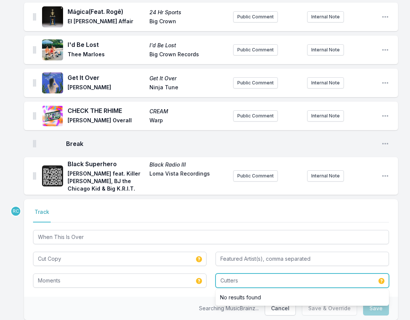
click at [249, 274] on input "Cutters" at bounding box center [301, 281] width 173 height 14
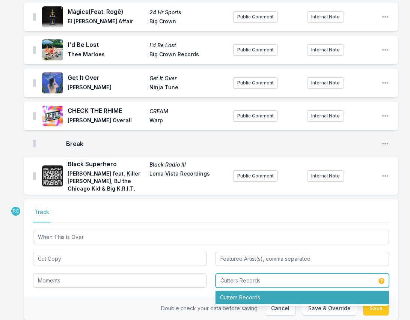
click at [239, 291] on li "Cutters Records" at bounding box center [301, 298] width 173 height 14
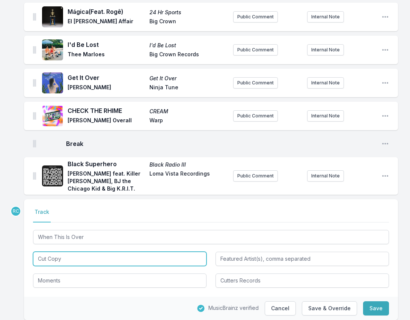
click at [77, 252] on input "Cut Copy" at bounding box center [119, 259] width 173 height 14
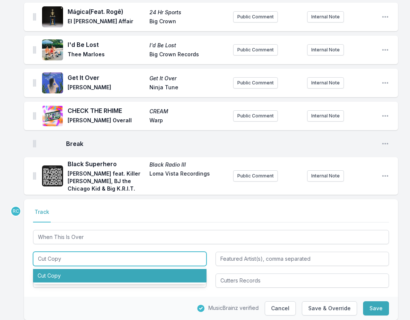
click at [66, 269] on li "Cut Copy" at bounding box center [119, 276] width 173 height 14
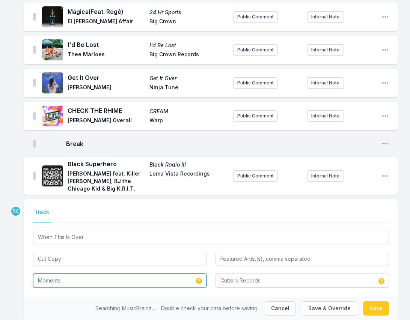
click at [66, 274] on input "Moments" at bounding box center [119, 281] width 173 height 14
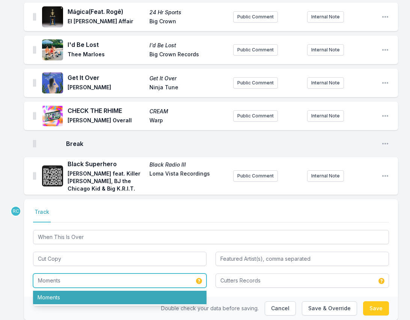
click at [64, 291] on li "Moments" at bounding box center [119, 298] width 173 height 14
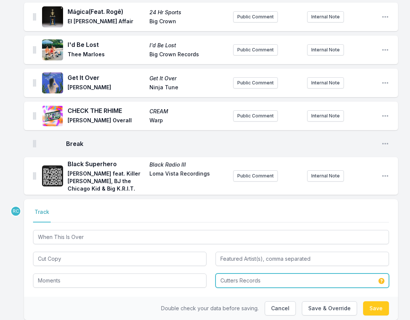
click at [268, 274] on input "Cutters Records" at bounding box center [301, 281] width 173 height 14
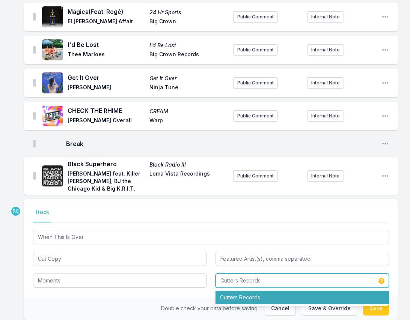
click at [263, 291] on li "Cutters Records" at bounding box center [301, 298] width 173 height 14
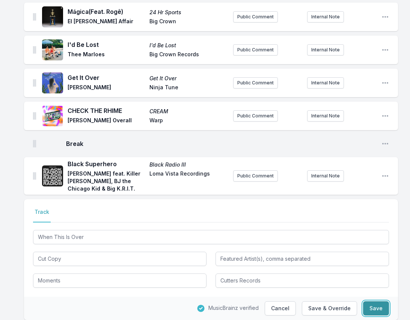
click at [378, 301] on button "Save" at bounding box center [376, 308] width 26 height 14
type input "Cutters"
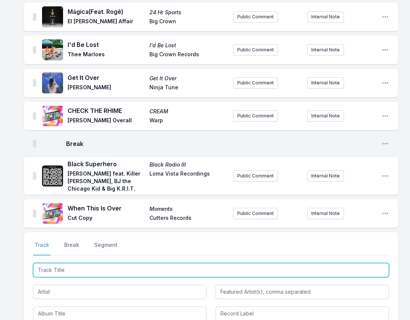
click at [356, 263] on input "Track Title" at bounding box center [211, 270] width 356 height 14
paste input "Saudade Dos Aviões Da Panair (Conversando No Bar) (feat. [PERSON_NAME], [PERSO…"
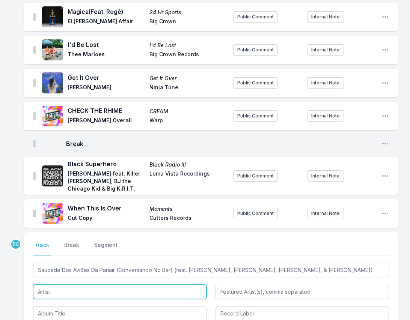
click at [140, 285] on input "Artist" at bounding box center [119, 292] width 173 height 14
type input "Saudade Dos Aviões Da Panair (Conversando No Bar)"
type input "[PERSON_NAME], [PERSON_NAME], [PERSON_NAME], & [PERSON_NAME]"
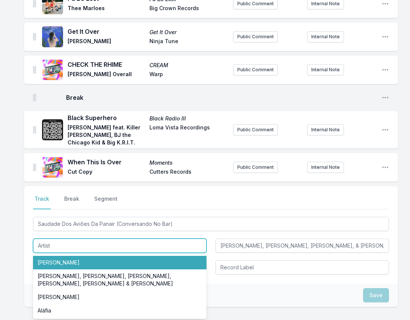
scroll to position [698, 0]
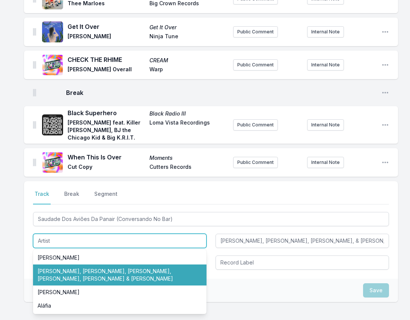
click at [94, 265] on li "[PERSON_NAME], [PERSON_NAME], [PERSON_NAME], [PERSON_NAME], [PERSON_NAME] & [PE…" at bounding box center [119, 275] width 173 height 21
type input "[PERSON_NAME], [PERSON_NAME], [PERSON_NAME], [PERSON_NAME], [PERSON_NAME] & [PE…"
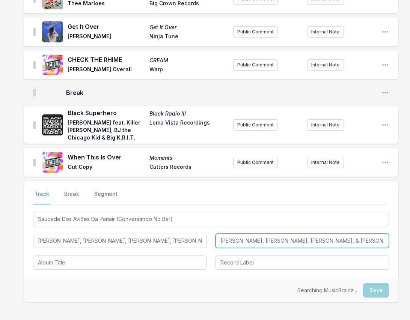
drag, startPoint x: 218, startPoint y: 225, endPoint x: 220, endPoint y: 245, distance: 20.0
click at [220, 245] on div "Saudade Dos Aviões Da Panair (Conversando No Bar) [PERSON_NAME], [PERSON_NAME]…" at bounding box center [211, 240] width 356 height 59
type input "\"
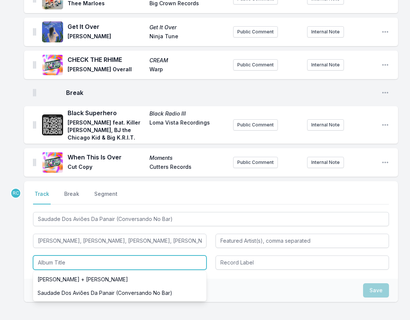
click at [150, 256] on input "Album Title" at bounding box center [119, 263] width 173 height 14
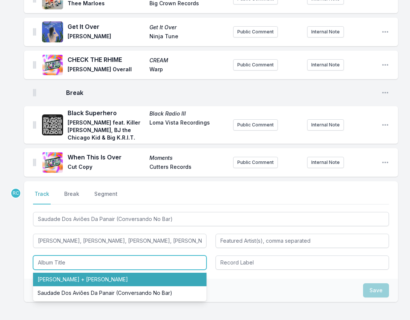
click at [112, 273] on li "[PERSON_NAME] + [PERSON_NAME]" at bounding box center [119, 280] width 173 height 14
type input "[PERSON_NAME] + [PERSON_NAME]"
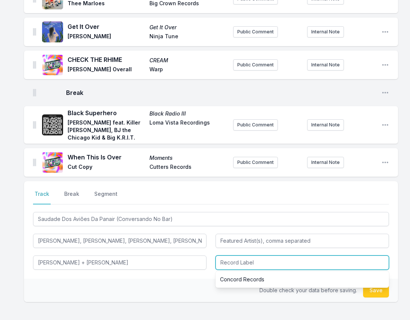
click at [238, 256] on input "Record Label" at bounding box center [301, 263] width 173 height 14
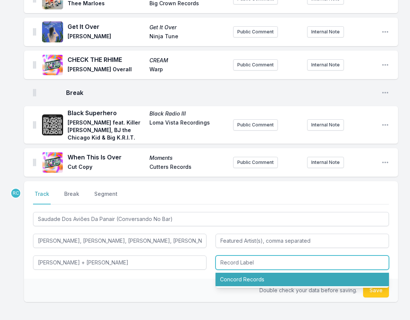
click at [239, 273] on li "Concord Records" at bounding box center [301, 280] width 173 height 14
type input "Concord Records"
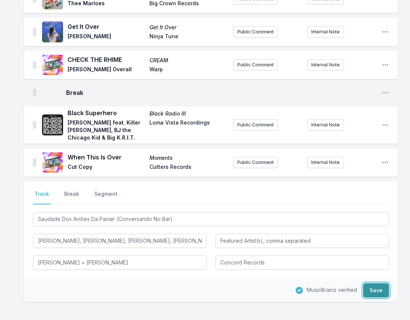
click at [367, 283] on button "Save" at bounding box center [376, 290] width 26 height 14
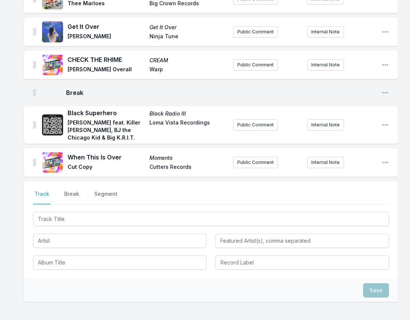
scroll to position [766, 0]
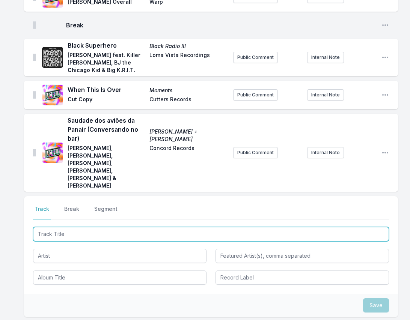
click at [344, 227] on input "Track Title" at bounding box center [211, 234] width 356 height 14
paste input "Butterfly"
type input "Butterfly"
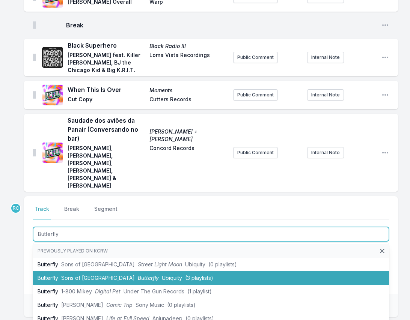
click at [81, 275] on span "Sons of [GEOGRAPHIC_DATA]" at bounding box center [98, 278] width 74 height 6
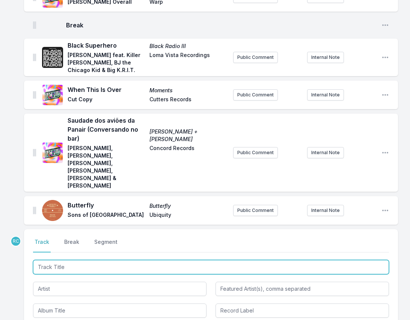
scroll to position [799, 0]
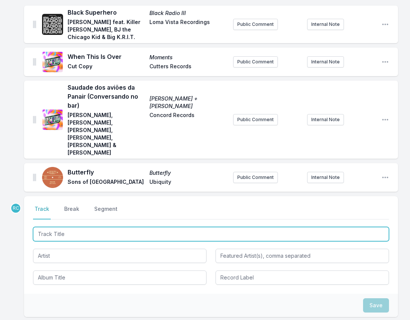
click at [339, 227] on input "Track Title" at bounding box center [211, 234] width 356 height 14
paste input "Riders Of The Moon"
type input "Riders Of The Moon"
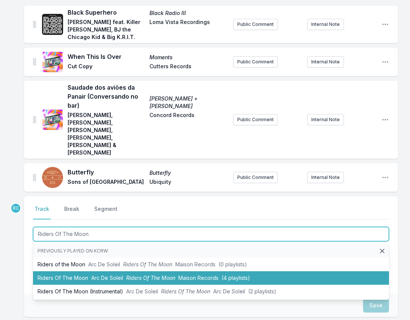
click at [76, 271] on li "Riders Of The Moon Arc De Soleil Riders Of The Moon Maison Records (4 playlists)" at bounding box center [211, 278] width 356 height 14
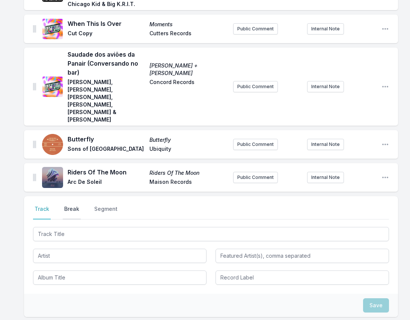
click at [70, 205] on button "Break" at bounding box center [72, 212] width 18 height 14
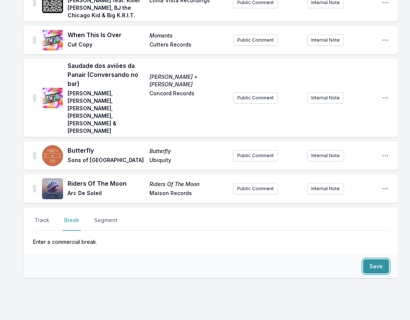
click at [374, 259] on button "Save" at bounding box center [376, 266] width 26 height 14
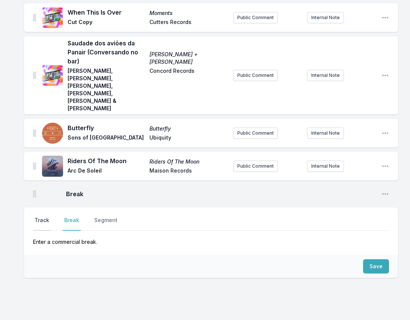
click at [40, 217] on button "Track" at bounding box center [42, 224] width 18 height 14
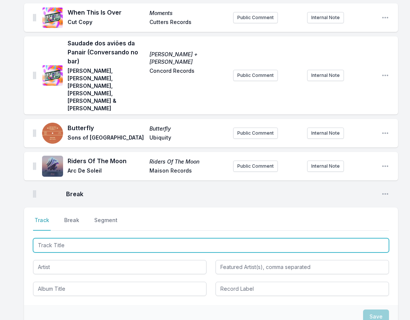
click at [347, 238] on input "Track Title" at bounding box center [211, 245] width 356 height 14
paste input "LABOR OF LOVE (feat. [PERSON_NAME] Supreme)"
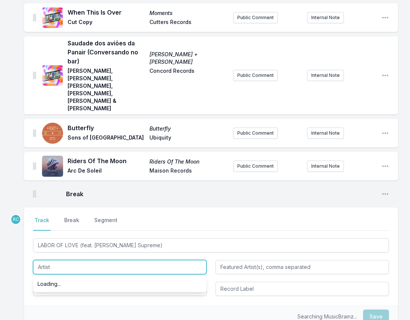
click at [123, 260] on input "Artist" at bounding box center [119, 267] width 173 height 14
type input "LABOR OF LOVE"
type input "[PERSON_NAME] Supreme"
paste input "CARRTOONS"
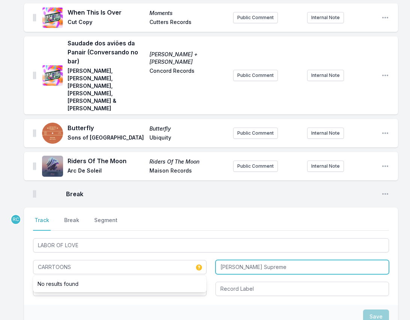
type input "CARRTOONS"
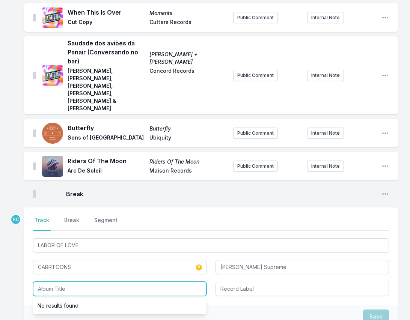
paste input "[DATE] Disco"
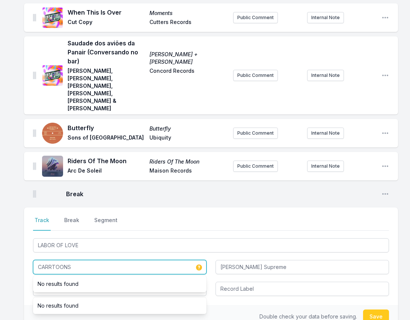
drag, startPoint x: 78, startPoint y: 235, endPoint x: 14, endPoint y: 221, distance: 66.1
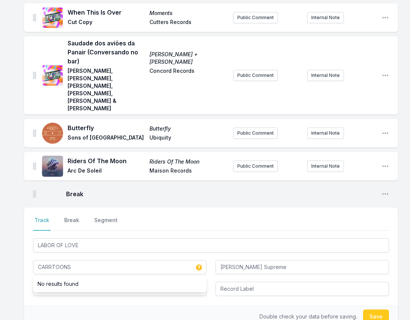
click at [97, 302] on div "Select a tab Track Break Segment Track Break Segment LABOR OF LOVE CARRTOONS No…" at bounding box center [211, 292] width 374 height 169
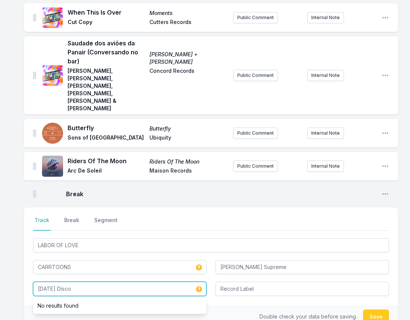
drag, startPoint x: 91, startPoint y: 262, endPoint x: 15, endPoint y: 256, distance: 76.0
paste input "Space Cadet"
type input "Space Cadet"
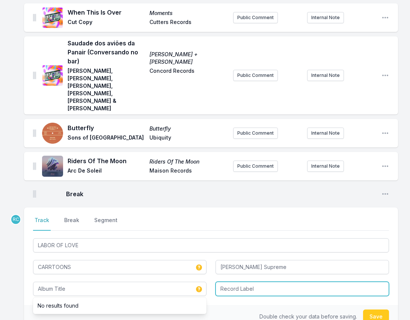
type input "Space Cadet"
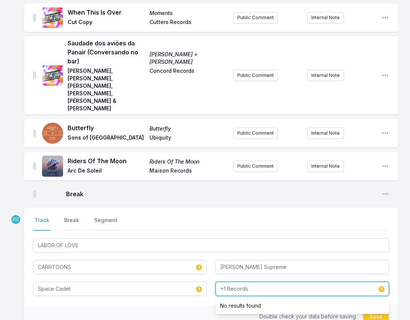
type input "+1 Records"
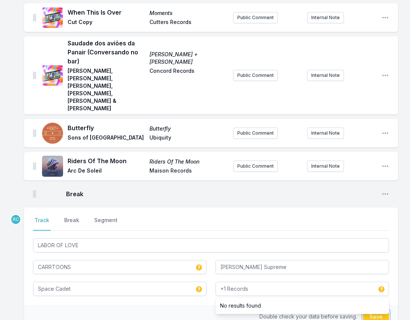
click at [377, 310] on button "Save" at bounding box center [376, 317] width 26 height 14
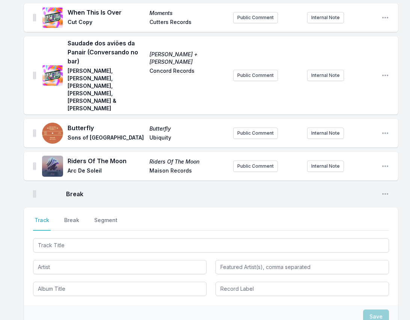
scroll to position [881, 0]
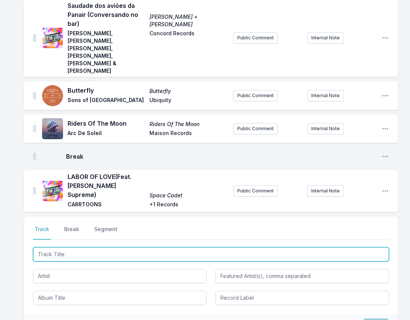
click at [342, 247] on input "Track Title" at bounding box center [211, 254] width 356 height 14
paste input "Sexy Boy"
type input "Sexy Boy"
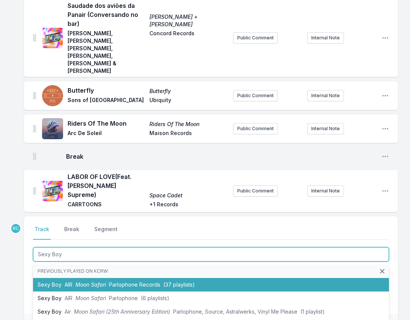
click at [163, 281] on span "(37 playlists)" at bounding box center [179, 284] width 32 height 6
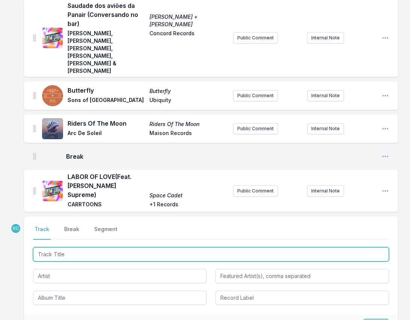
scroll to position [914, 0]
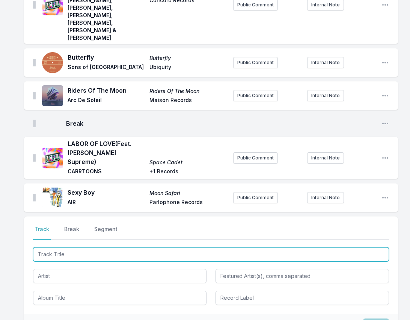
click at [360, 247] on input "Track Title" at bounding box center [211, 254] width 356 height 14
paste input "[PERSON_NAME]"
type input "[PERSON_NAME]"
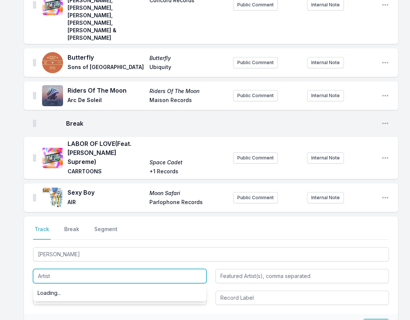
click at [57, 269] on input "Artist" at bounding box center [119, 276] width 173 height 14
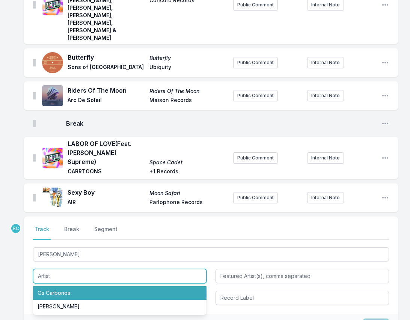
click at [50, 286] on li "Os Carbonos" at bounding box center [119, 293] width 173 height 14
type input "Os Carbonos"
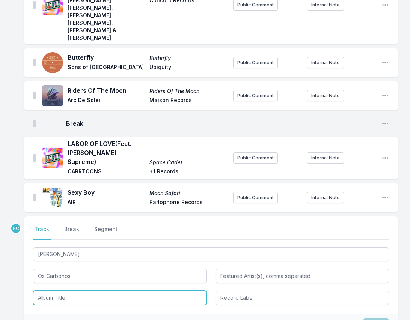
click at [60, 291] on input "Album Title" at bounding box center [119, 298] width 173 height 14
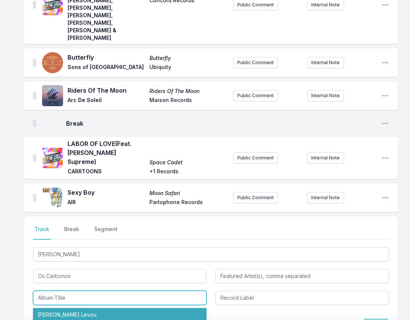
click at [60, 308] on li "[PERSON_NAME] Levou" at bounding box center [119, 315] width 173 height 14
type input "[PERSON_NAME] Levou"
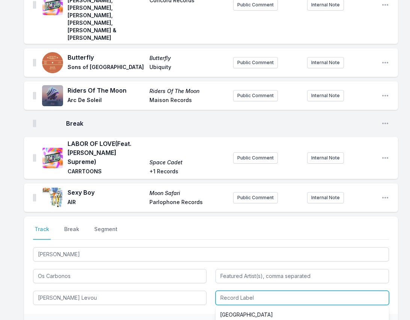
click at [265, 291] on input "Record Label" at bounding box center [301, 298] width 173 height 14
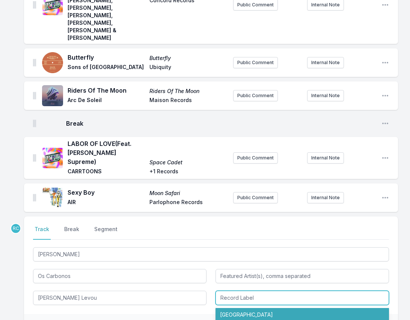
click at [252, 308] on li "[GEOGRAPHIC_DATA]" at bounding box center [301, 315] width 173 height 14
type input "[GEOGRAPHIC_DATA]"
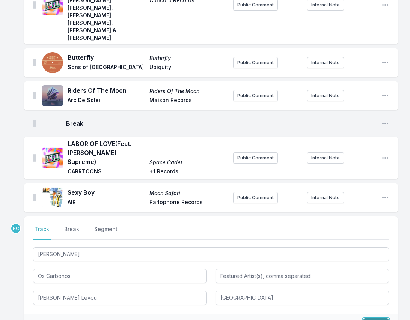
click at [372, 319] on button "Save" at bounding box center [376, 326] width 26 height 14
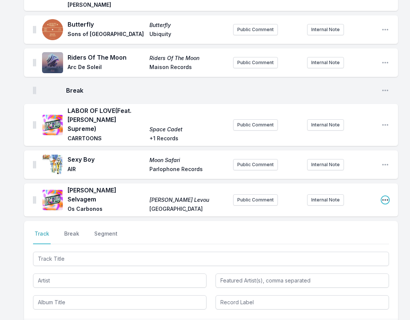
click at [385, 199] on icon "Open playlist item options" at bounding box center [385, 200] width 6 height 2
click at [356, 208] on button "Edit Track Details" at bounding box center [347, 215] width 84 height 14
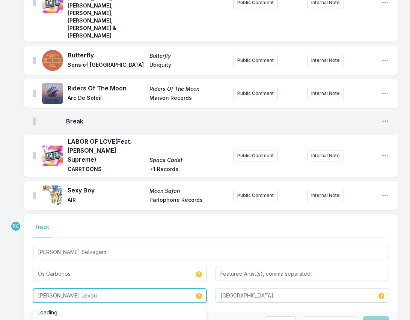
drag, startPoint x: 87, startPoint y: 257, endPoint x: 11, endPoint y: 241, distance: 78.2
paste input "Horse Meat Disco Presents Disco & Boogie from [GEOGRAPHIC_DATA] Vol.1"
type input "Horse Meat Disco Presents Disco & Boogie from [GEOGRAPHIC_DATA] Vol.1"
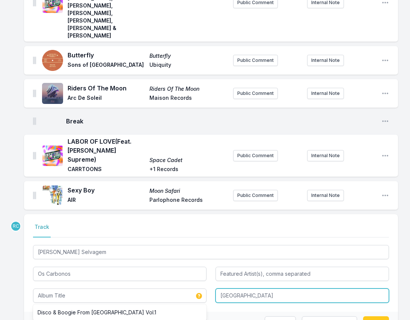
type input "Horse Meat Disco Presents Disco & Boogie from [GEOGRAPHIC_DATA] Vol.1"
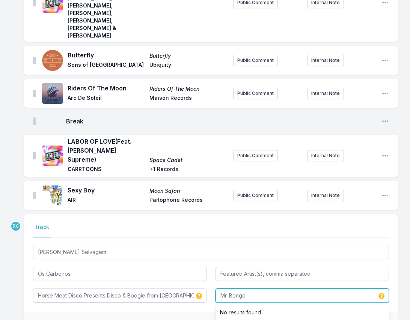
type input "Mr. Bongo"
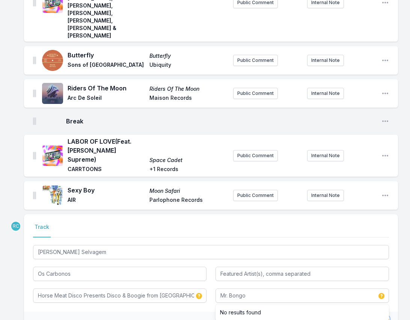
click at [378, 316] on button "Save" at bounding box center [376, 323] width 26 height 14
type input "[PERSON_NAME] Levou"
type input "[GEOGRAPHIC_DATA]"
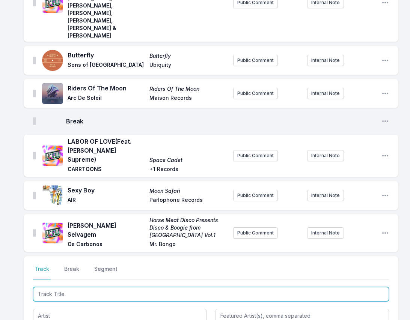
click at [383, 287] on input "Track Title" at bounding box center [211, 294] width 356 height 14
click at [379, 287] on input "Track Title" at bounding box center [211, 294] width 356 height 14
type input "MY TYPE"
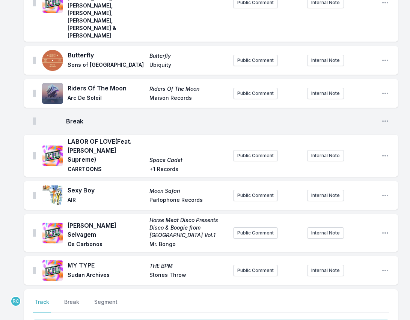
scroll to position [949, 0]
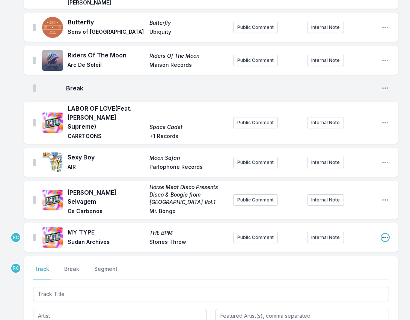
click at [383, 234] on icon "Open playlist item options" at bounding box center [385, 238] width 8 height 8
click at [361, 246] on button "Edit Track Details" at bounding box center [347, 253] width 84 height 14
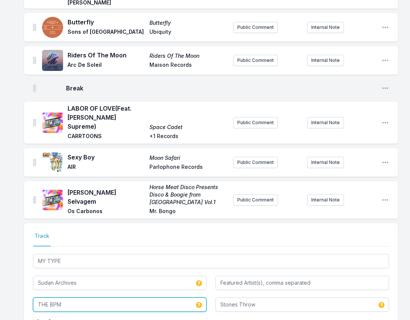
drag, startPoint x: 96, startPoint y: 263, endPoint x: -3, endPoint y: 266, distance: 99.1
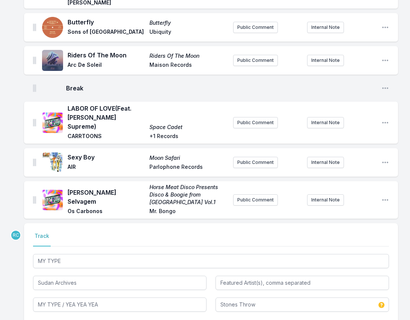
type input "THE BPM"
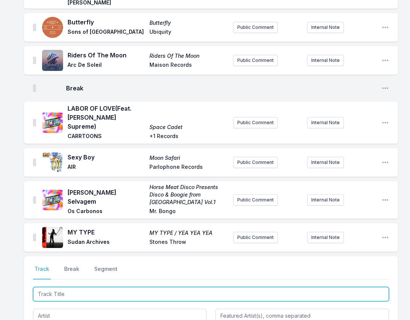
click at [371, 287] on input "Track Title" at bounding box center [211, 294] width 356 height 14
paste input "Leaveyourlove"
type input "Leaveyourlove"
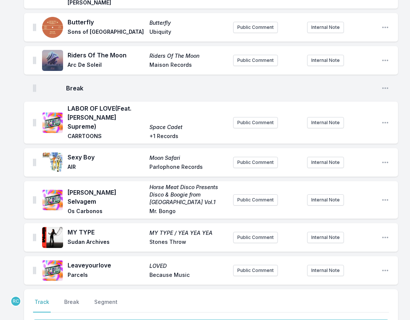
scroll to position [982, 0]
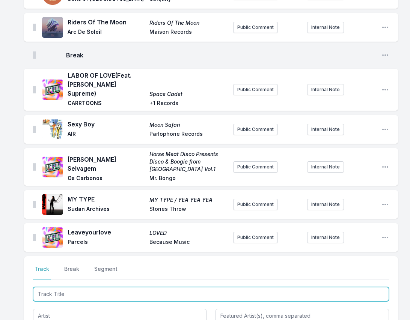
click at [355, 287] on input "Track Title" at bounding box center [211, 294] width 356 height 14
paste input "Kodak"
type input "Kodak"
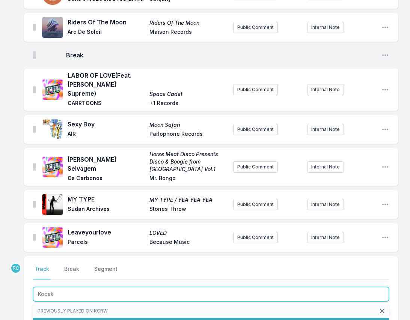
click at [173, 320] on span "(1 playlist)" at bounding box center [185, 324] width 24 height 6
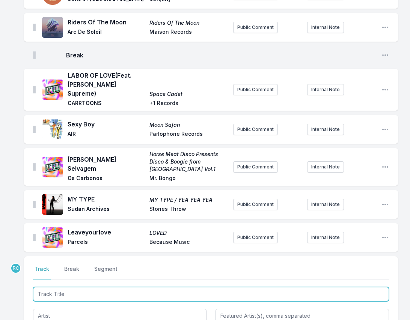
scroll to position [1015, 0]
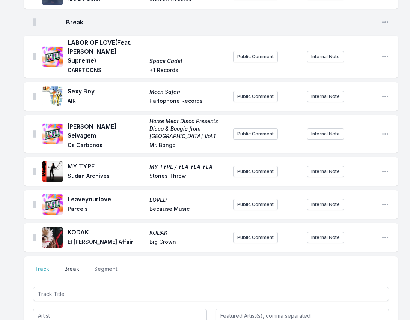
click at [70, 265] on button "Break" at bounding box center [72, 272] width 18 height 14
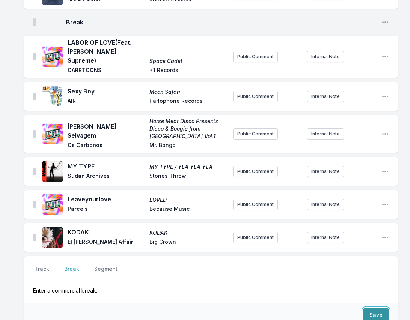
click at [381, 308] on button "Save" at bounding box center [376, 315] width 26 height 14
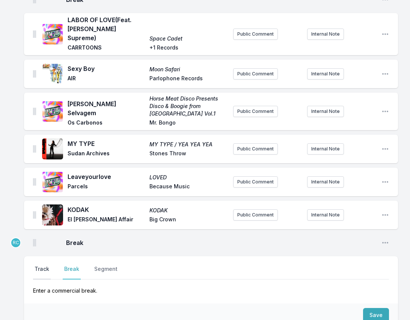
click at [41, 265] on button "Track" at bounding box center [42, 272] width 18 height 14
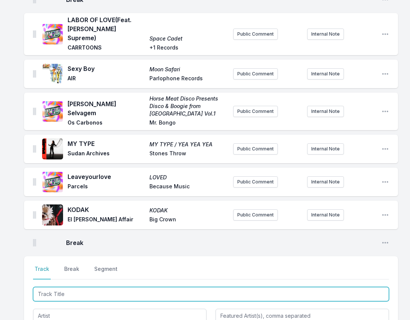
click at [331, 287] on input "Track Title" at bounding box center [211, 294] width 356 height 14
paste input "Satellite Business 2.0 (ft. [GEOGRAPHIC_DATA])"
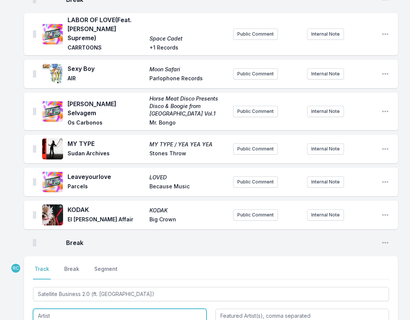
click at [66, 309] on input "Artist" at bounding box center [119, 316] width 173 height 14
type input "Satellite Business 2.0"
type input "Little Simz"
type input "Sampha & Little Simz"
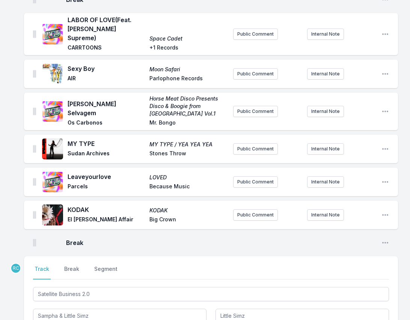
type input "Lahai"
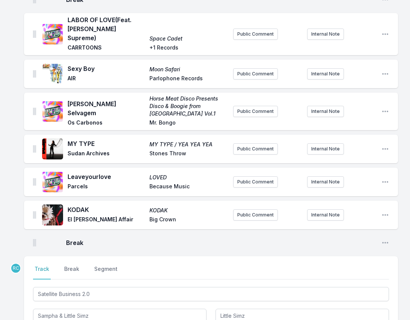
type input "Young"
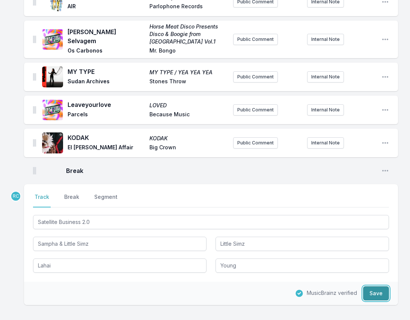
click at [380, 286] on button "Save" at bounding box center [376, 293] width 26 height 14
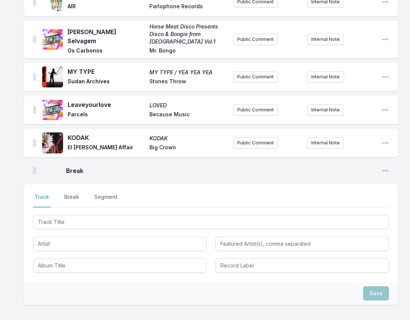
scroll to position [1147, 0]
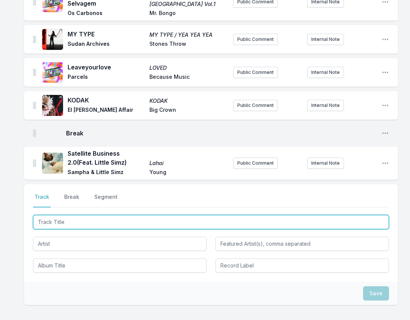
click at [344, 215] on input "Track Title" at bounding box center [211, 222] width 356 height 14
paste input "Dominoes"
type input "Dominoes"
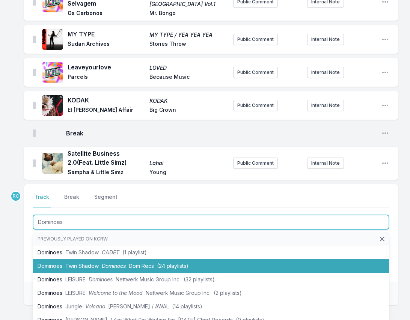
click at [84, 263] on span "Twin Shadow" at bounding box center [81, 266] width 33 height 6
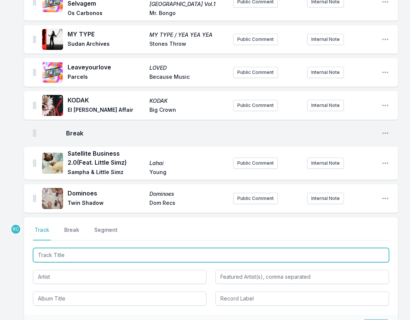
scroll to position [1180, 0]
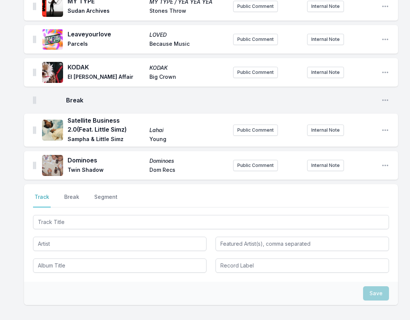
click at [351, 214] on div at bounding box center [211, 243] width 356 height 59
click at [325, 237] on input "Featured Artist(s), comma separated" at bounding box center [301, 244] width 173 height 14
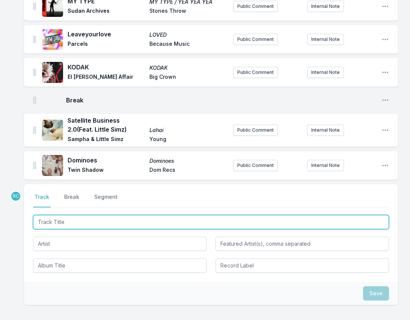
click at [315, 215] on input "Track Title" at bounding box center [211, 222] width 356 height 14
paste input "The Happy Dictator feat. Sparks"
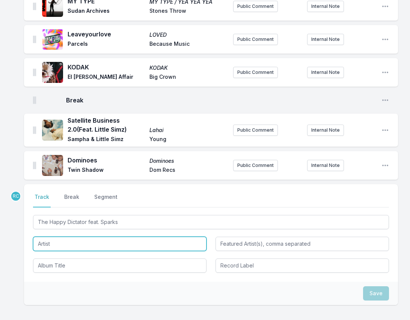
click at [97, 237] on input "Artist" at bounding box center [119, 244] width 173 height 14
type input "The Happy Dictator"
type input "Sparks"
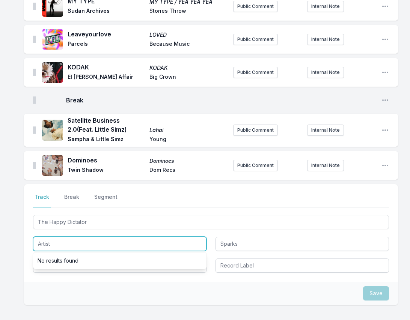
paste input "Gorillaz"
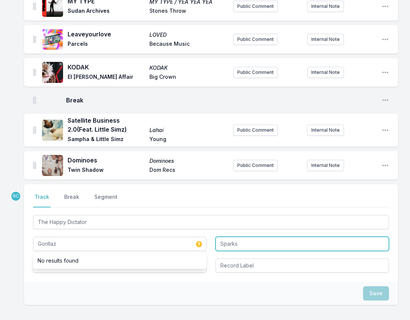
type input "Gorillaz"
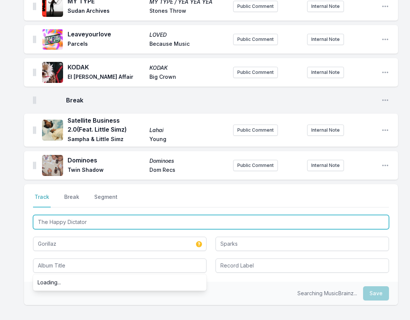
drag, startPoint x: 92, startPoint y: 181, endPoint x: 27, endPoint y: 167, distance: 66.4
click at [27, 184] on div "Select a tab Track Break Segment Track Break Segment The Happy Dictator Gorilla…" at bounding box center [211, 233] width 374 height 98
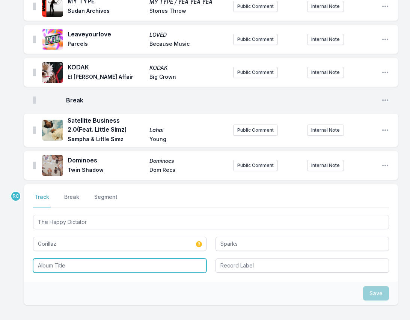
click at [52, 259] on input "Album Title" at bounding box center [119, 266] width 173 height 14
paste input "The Happy Dictator"
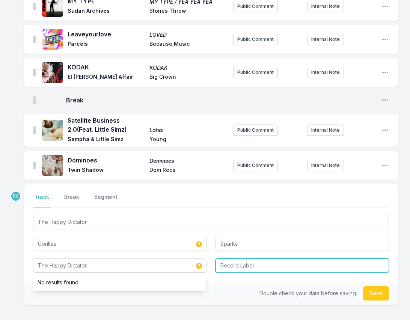
type input "The Happy Dictator"
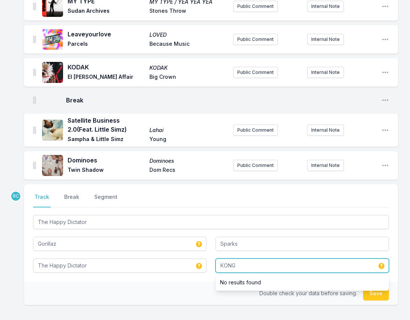
type input "KONG"
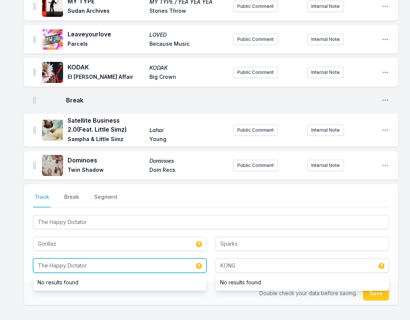
drag, startPoint x: 89, startPoint y: 226, endPoint x: -26, endPoint y: 202, distance: 117.3
paste input "Mountain"
type input "The Mountain"
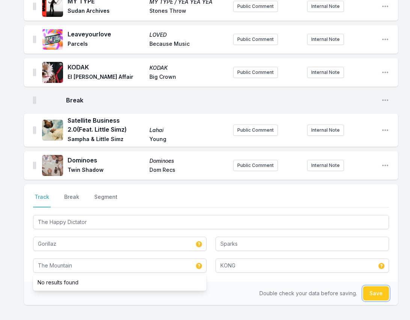
click at [380, 286] on button "Save" at bounding box center [376, 293] width 26 height 14
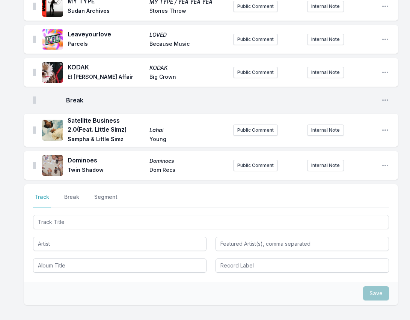
scroll to position [1218, 0]
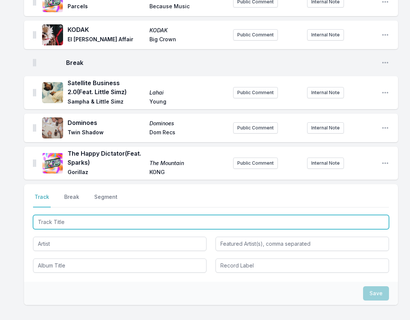
click at [354, 215] on input "Track Title" at bounding box center [211, 222] width 356 height 14
type input "[PERSON_NAME]"
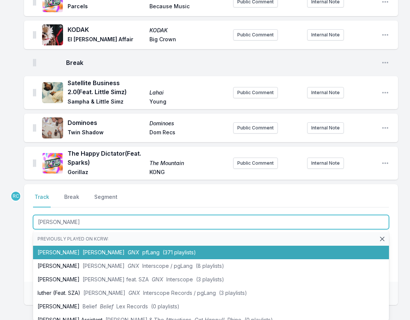
click at [83, 249] on span "[PERSON_NAME]" at bounding box center [104, 252] width 42 height 6
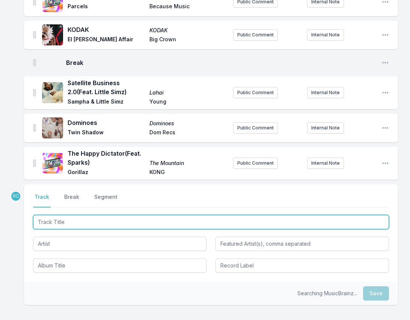
scroll to position [1251, 0]
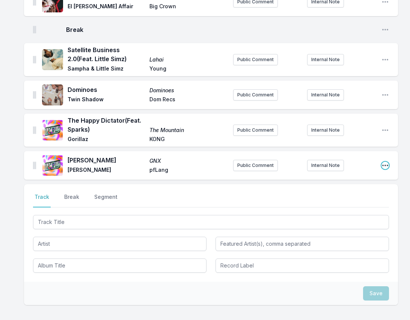
click at [386, 162] on icon "Open playlist item options" at bounding box center [385, 166] width 8 height 8
click at [358, 174] on button "Edit Track Details" at bounding box center [347, 181] width 84 height 14
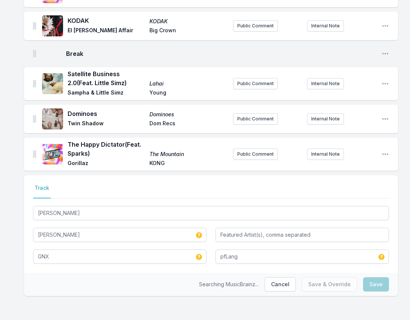
scroll to position [1188, 0]
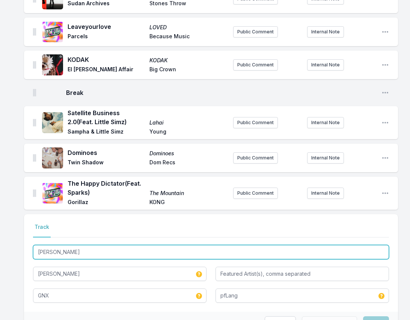
click at [83, 245] on input "[PERSON_NAME]" at bounding box center [211, 252] width 356 height 14
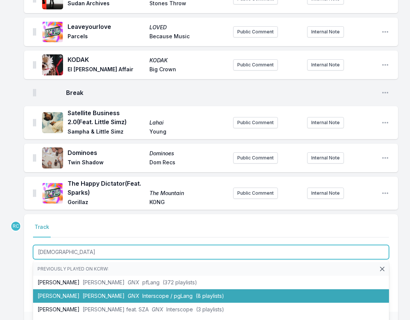
click at [83, 293] on span "[PERSON_NAME]" at bounding box center [104, 296] width 42 height 6
type input "[PERSON_NAME]"
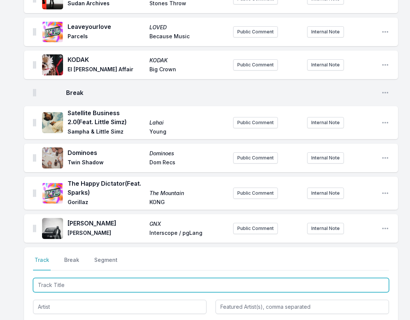
click at [348, 278] on input "Track Title" at bounding box center [211, 285] width 356 height 14
paste input "Constant And Uniform Movement Unknown"
type input "Constant And Uniform Movement Unknown"
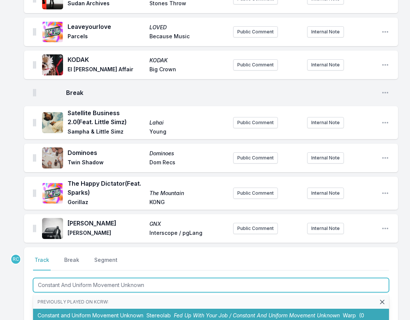
click at [92, 309] on li "Constant and Uniform Movement Unknown Stereolab Fed Up With Your Job / Constant…" at bounding box center [211, 319] width 356 height 21
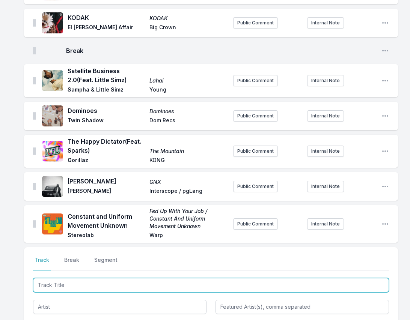
click at [361, 278] on input "Track Title" at bounding box center [211, 285] width 356 height 14
paste input "Which Onesie? ft. [PERSON_NAME]"
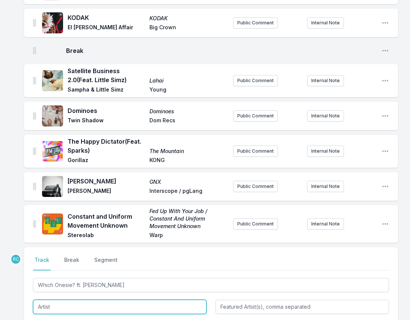
click at [77, 300] on input "Artist" at bounding box center [119, 307] width 173 height 14
type input "Which Onesie?"
type input "[PERSON_NAME]"
paste input "[PERSON_NAME] & The Overtimers"
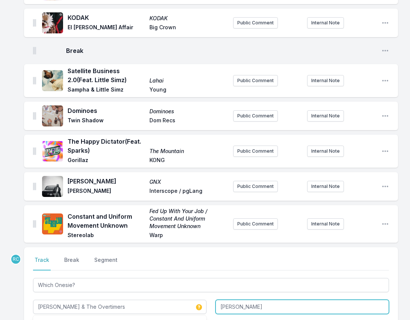
type input "[PERSON_NAME] & The Overtimers"
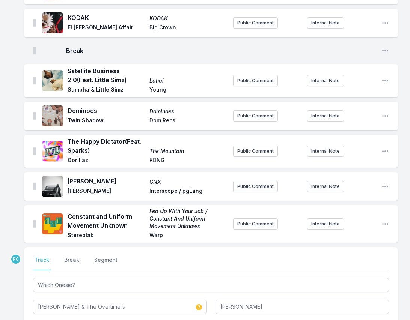
paste input "[PERSON_NAME]'s Theme b/w Which Onesie? ft. [PERSON_NAME]"
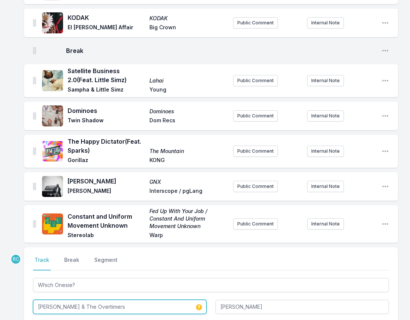
drag, startPoint x: 64, startPoint y: 268, endPoint x: 26, endPoint y: 266, distance: 38.3
click at [26, 266] on div "Select a tab Track Break Segment Track Break Segment Which Onesie? [PERSON_NAME…" at bounding box center [211, 296] width 374 height 98
type input "[PERSON_NAME]'s Theme b/w Which Onesie?"
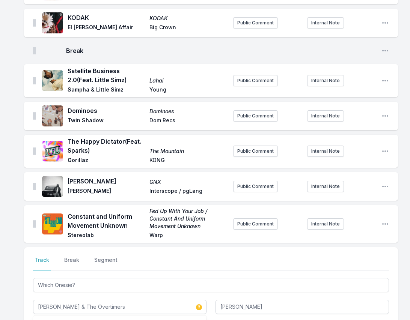
paste input "[PERSON_NAME]"
type input "[PERSON_NAME]"
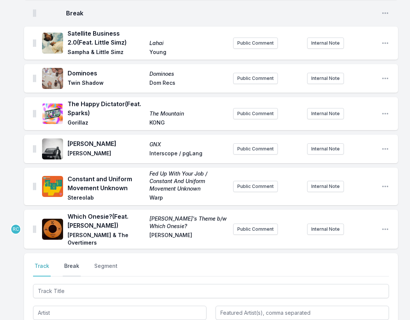
click at [69, 262] on button "Break" at bounding box center [72, 269] width 18 height 14
click at [370, 305] on button "Save" at bounding box center [376, 312] width 26 height 14
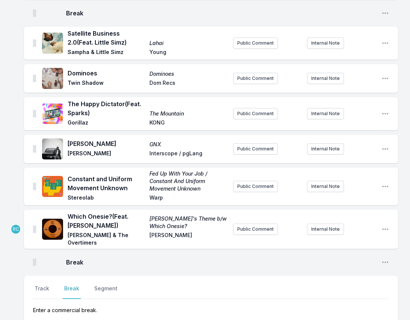
scroll to position [1290, 0]
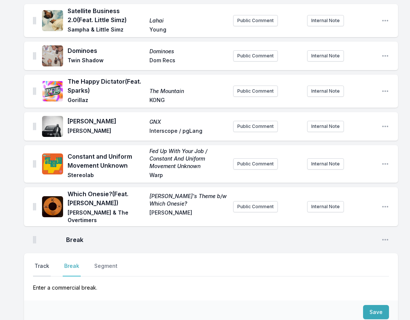
click at [33, 262] on button "Track" at bounding box center [42, 269] width 18 height 14
